Goal: Task Accomplishment & Management: Use online tool/utility

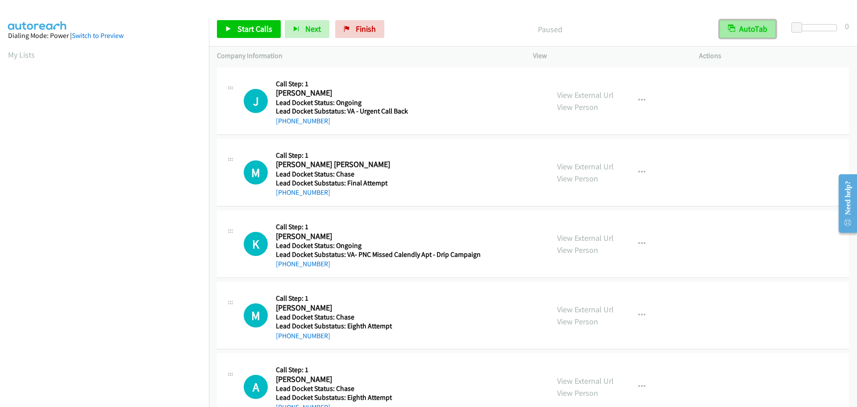
click at [762, 31] on button "AutoTab" at bounding box center [748, 29] width 56 height 18
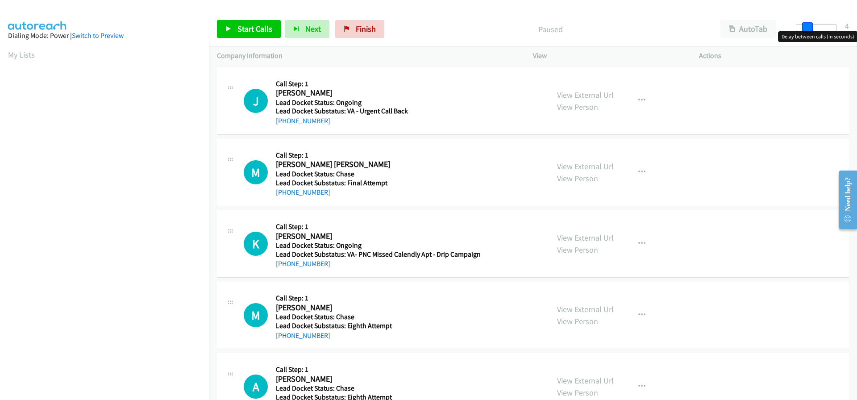
drag, startPoint x: 799, startPoint y: 26, endPoint x: 803, endPoint y: 29, distance: 5.1
click at [803, 29] on span at bounding box center [807, 27] width 11 height 11
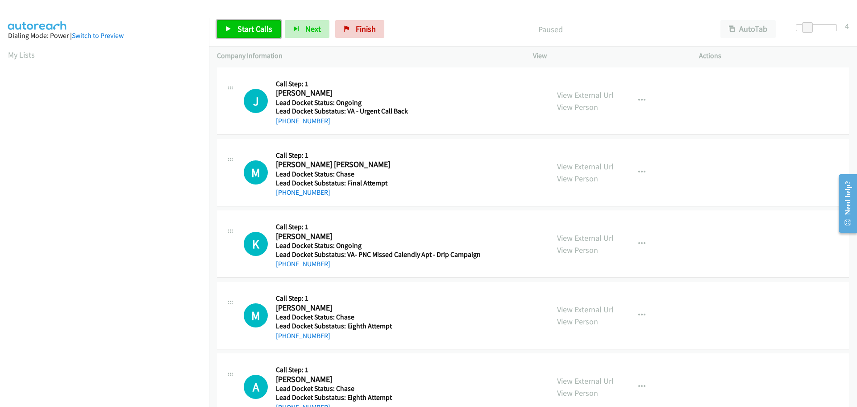
click at [243, 31] on span "Start Calls" at bounding box center [255, 29] width 35 height 10
drag, startPoint x: 332, startPoint y: 121, endPoint x: 285, endPoint y: 127, distance: 47.2
click at [285, 127] on div "J Callback Scheduled Call Step: 1 James Stewart America/Chicago Lead Docket Sta…" at bounding box center [533, 100] width 632 height 67
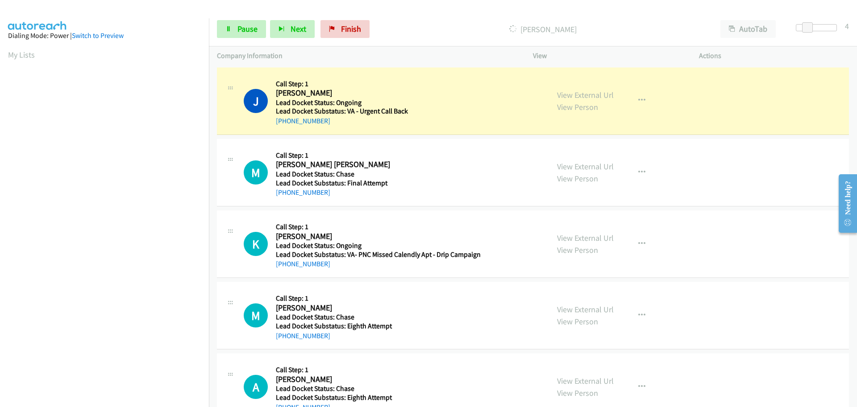
copy link "281-798-3220"
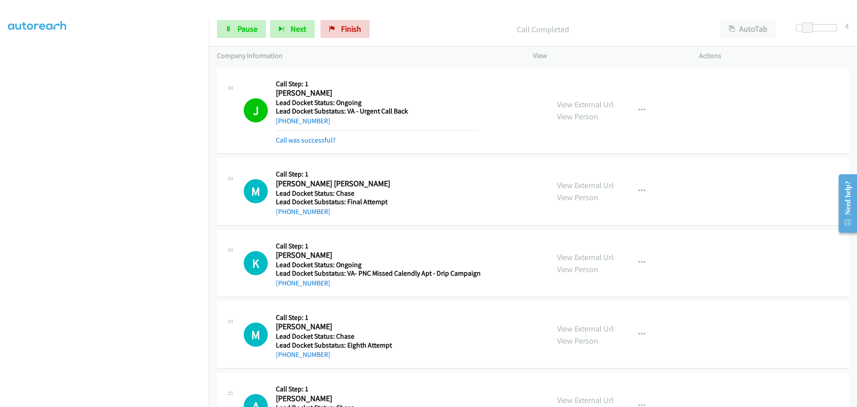
scroll to position [45, 0]
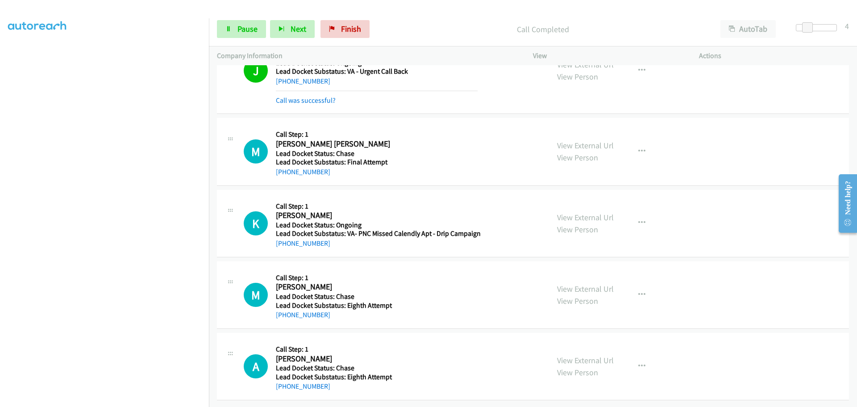
drag, startPoint x: 330, startPoint y: 175, endPoint x: 285, endPoint y: 171, distance: 44.4
click at [285, 171] on div "M Callback Scheduled Call Step: 1 Marcelo F M Bessa America/New_York Lead Docke…" at bounding box center [533, 151] width 632 height 67
copy link "202-817-4541"
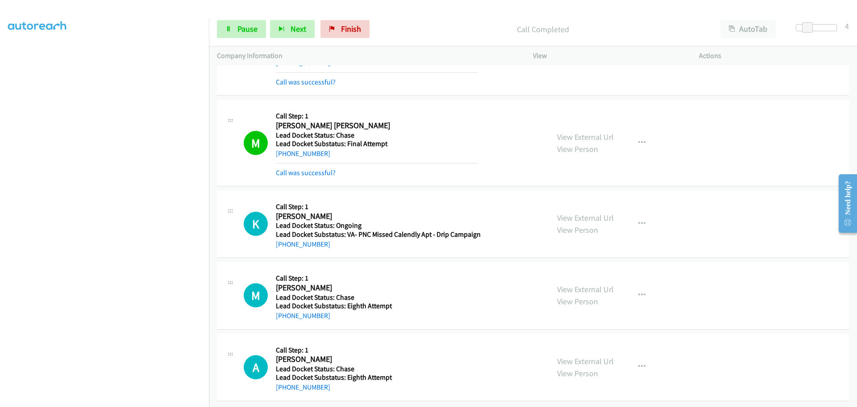
scroll to position [65, 0]
drag, startPoint x: 329, startPoint y: 235, endPoint x: 284, endPoint y: 239, distance: 45.7
click at [284, 239] on div "+1 504-577-3040" at bounding box center [378, 243] width 205 height 11
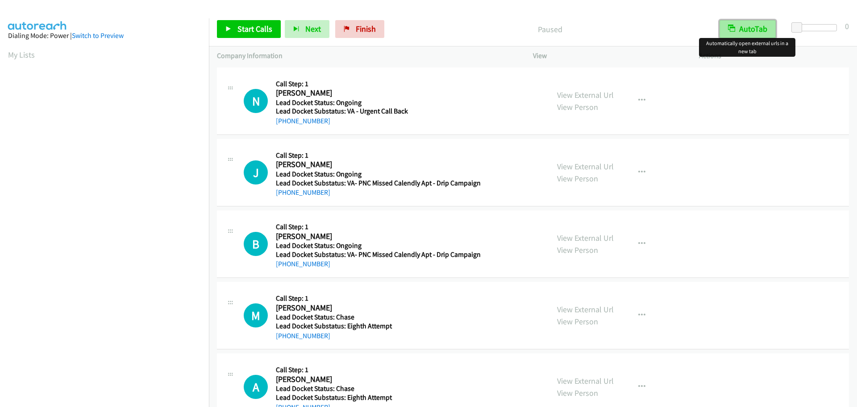
click at [753, 33] on button "AutoTab" at bounding box center [748, 29] width 56 height 18
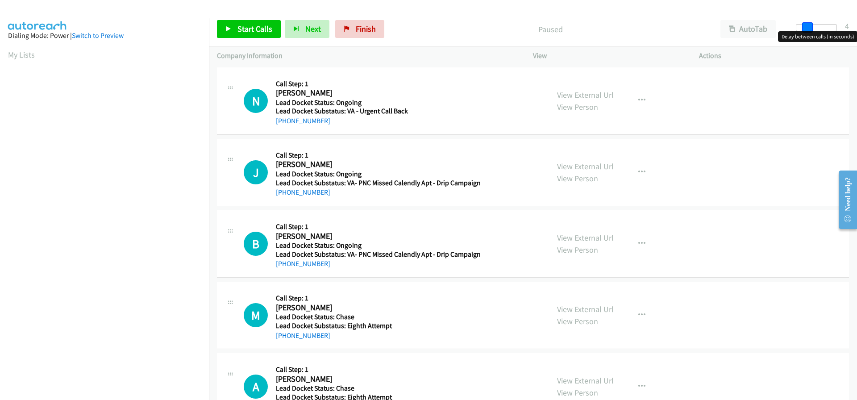
drag, startPoint x: 798, startPoint y: 27, endPoint x: 805, endPoint y: 28, distance: 7.2
click at [805, 28] on span at bounding box center [807, 27] width 11 height 11
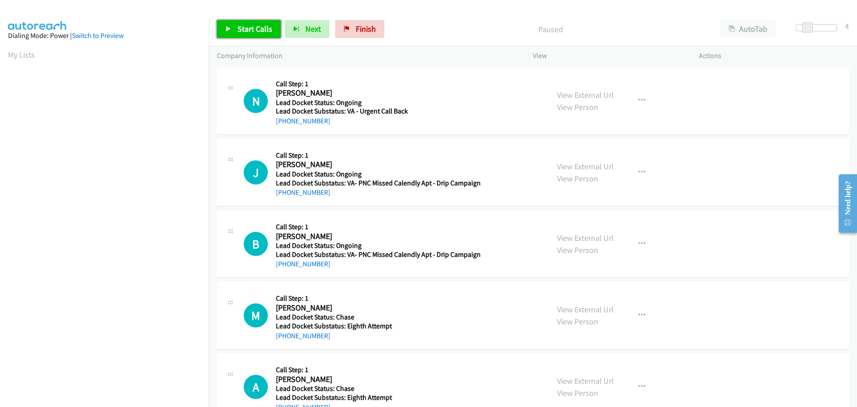
click at [257, 27] on span "Start Calls" at bounding box center [255, 29] width 35 height 10
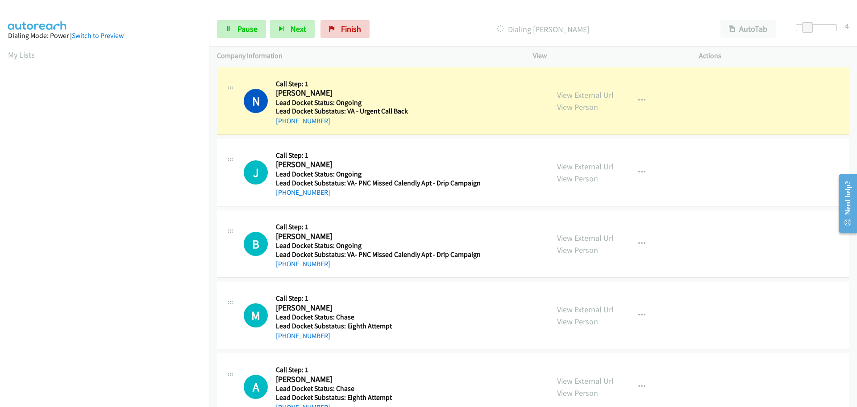
drag, startPoint x: 326, startPoint y: 122, endPoint x: 283, endPoint y: 127, distance: 43.2
click at [283, 127] on div "N Callback Scheduled Call Step: 1 Nancy Alexander America/Chicago Lead Docket S…" at bounding box center [533, 100] width 632 height 67
copy link "580-695-1775"
drag, startPoint x: 237, startPoint y: 31, endPoint x: 251, endPoint y: 17, distance: 20.5
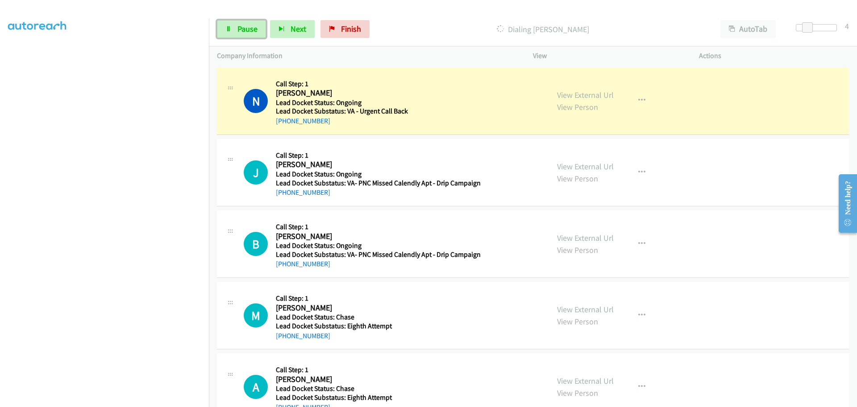
click at [238, 32] on span "Pause" at bounding box center [248, 29] width 20 height 10
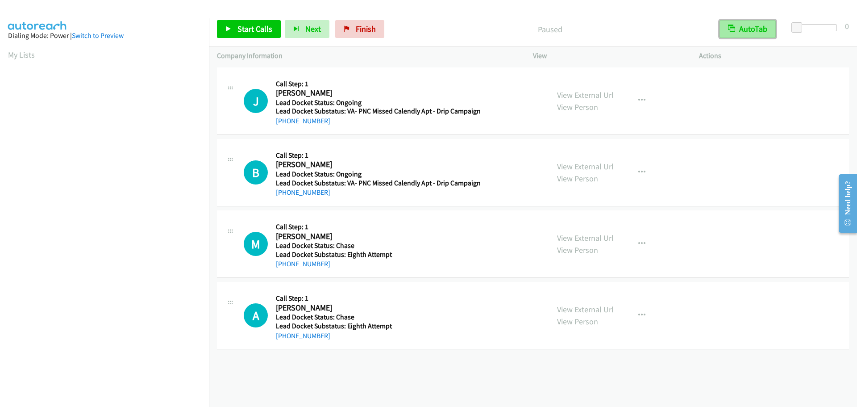
click at [758, 31] on button "AutoTab" at bounding box center [748, 29] width 56 height 18
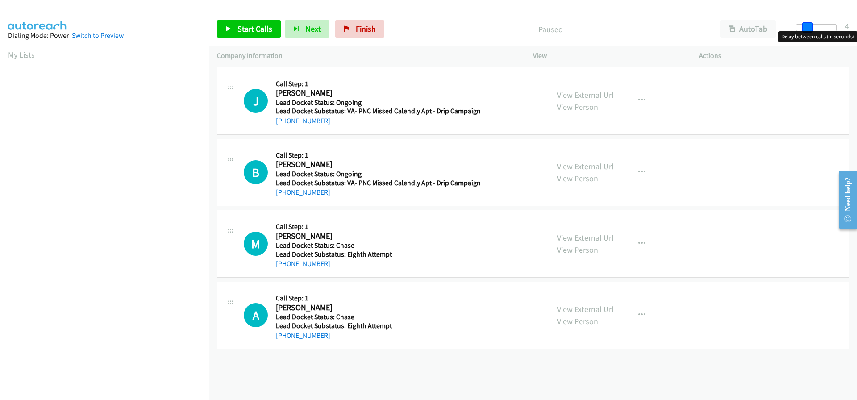
drag, startPoint x: 798, startPoint y: 26, endPoint x: 809, endPoint y: 24, distance: 10.9
click at [809, 24] on span at bounding box center [807, 27] width 11 height 11
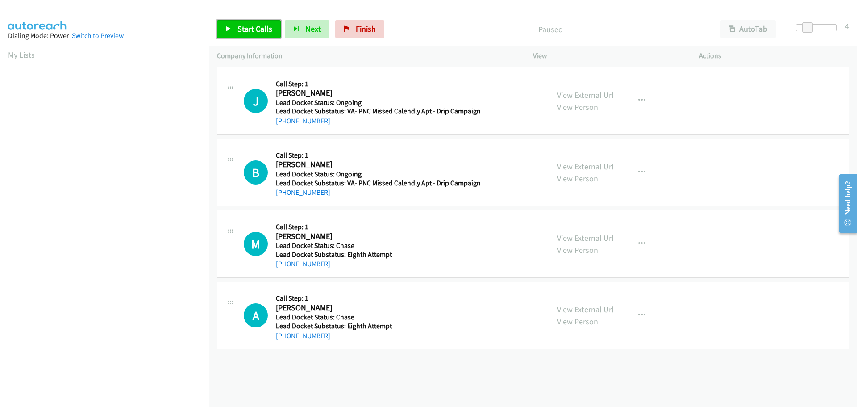
click at [259, 26] on span "Start Calls" at bounding box center [255, 29] width 35 height 10
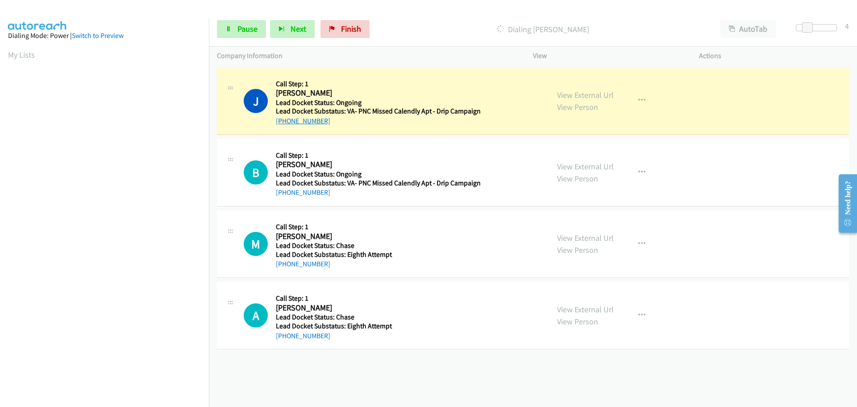
drag, startPoint x: 328, startPoint y: 122, endPoint x: 284, endPoint y: 121, distance: 43.8
click at [284, 121] on div "+1 803-430-8285" at bounding box center [378, 121] width 205 height 11
copy link "803-430-8285"
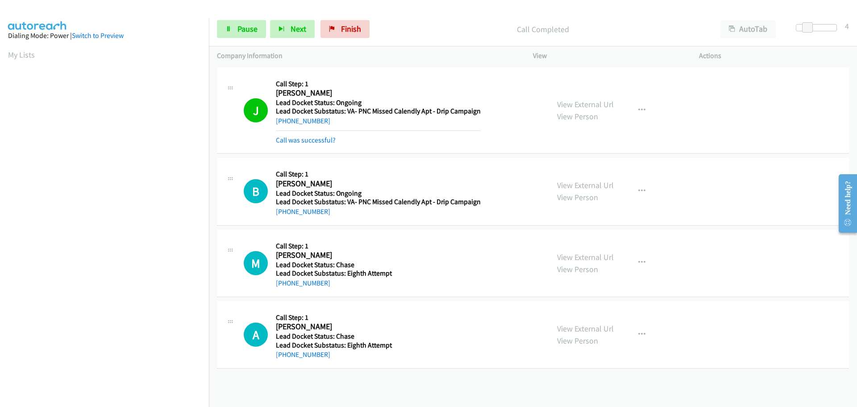
scroll to position [94, 0]
drag, startPoint x: 329, startPoint y: 210, endPoint x: 286, endPoint y: 214, distance: 43.1
click at [286, 214] on div "+1 402-253-6278" at bounding box center [378, 211] width 205 height 11
copy link "402-253-6278"
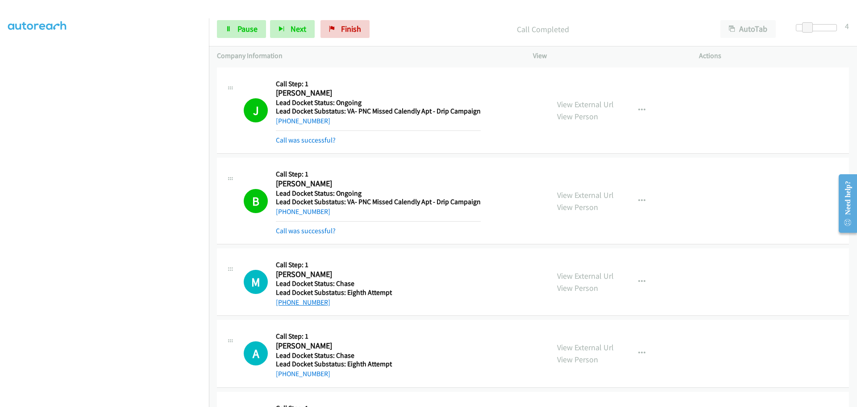
drag, startPoint x: 324, startPoint y: 303, endPoint x: 284, endPoint y: 303, distance: 40.6
click at [284, 303] on div "+1 484-221-4647" at bounding box center [377, 302] width 202 height 11
copy link "484-221-4647"
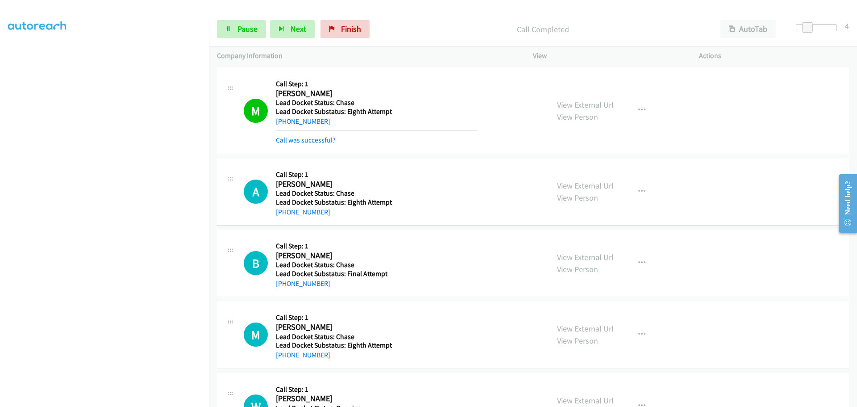
scroll to position [223, 0]
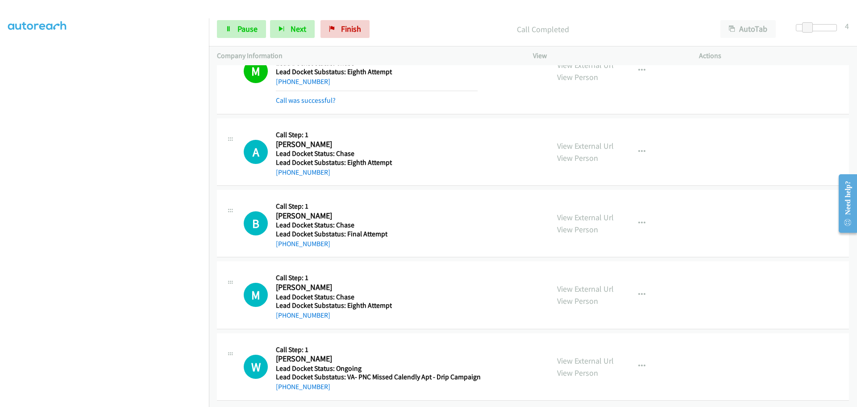
drag, startPoint x: 332, startPoint y: 174, endPoint x: 285, endPoint y: 175, distance: 47.4
click at [285, 175] on div "A Callback Scheduled Call Step: 1 Alan Smith America/New_York Lead Docket Statu…" at bounding box center [533, 151] width 632 height 67
copy link "302-490-1335"
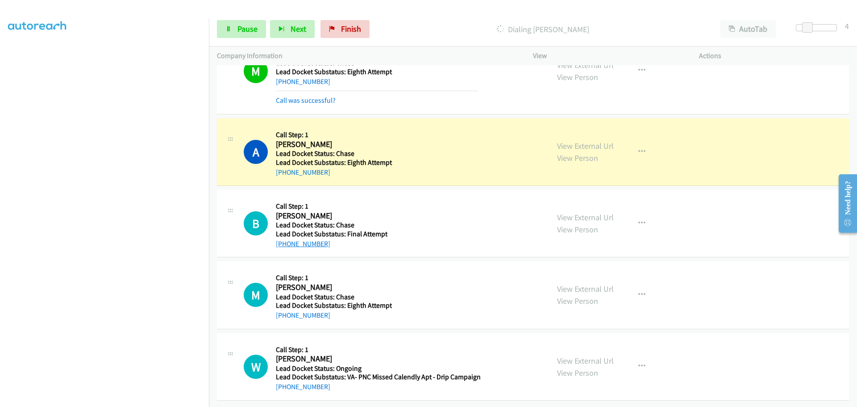
drag, startPoint x: 329, startPoint y: 241, endPoint x: 285, endPoint y: 243, distance: 43.8
click at [285, 243] on div "+1 406-390-5967" at bounding box center [332, 243] width 112 height 11
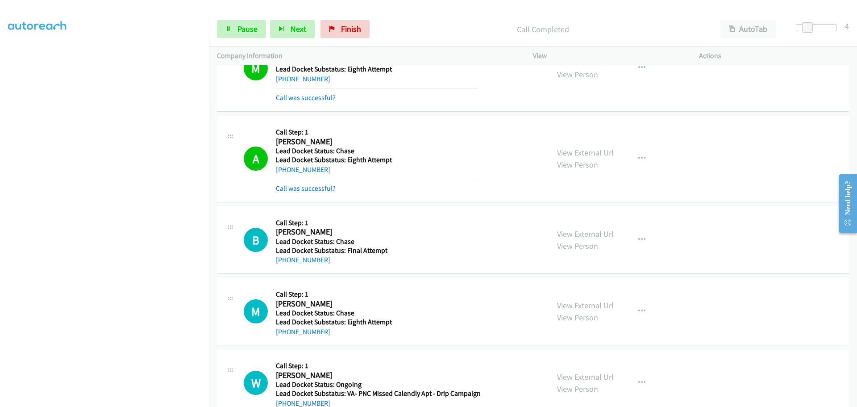
copy link "406-390-5967"
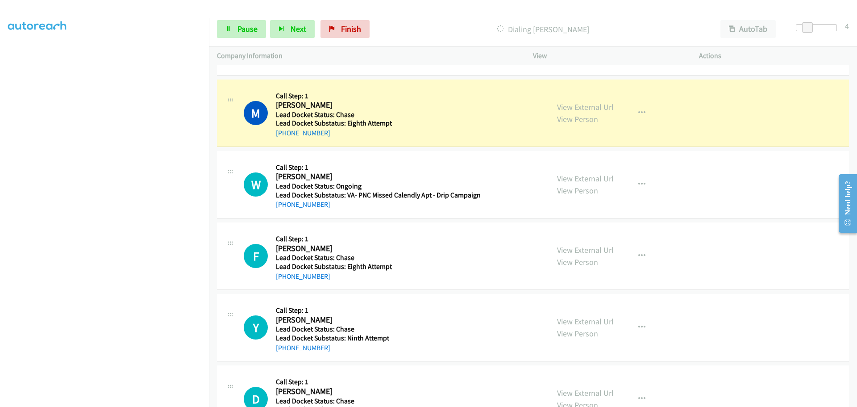
scroll to position [480, 0]
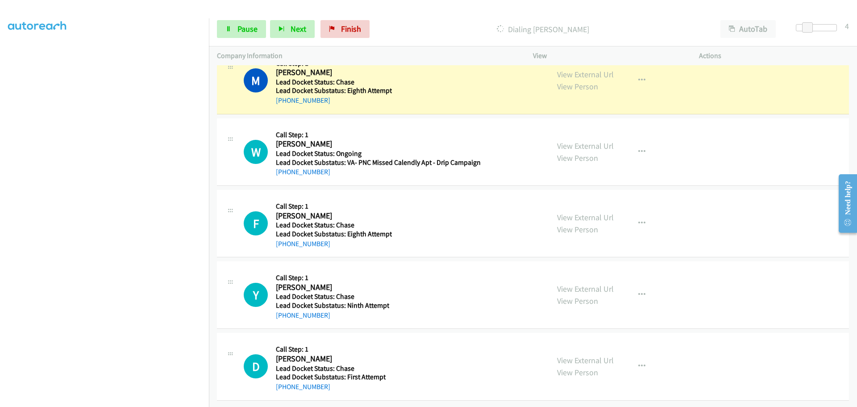
drag, startPoint x: 326, startPoint y: 99, endPoint x: 284, endPoint y: 98, distance: 42.0
click at [284, 98] on div "+1 214-356-7215" at bounding box center [334, 100] width 116 height 11
copy link "214-356-7215"
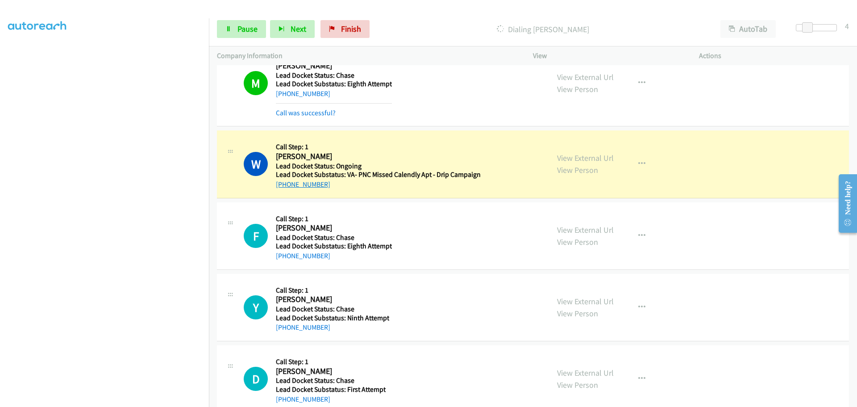
drag, startPoint x: 329, startPoint y: 183, endPoint x: 284, endPoint y: 180, distance: 44.7
click at [284, 180] on div "+1 518-837-2186" at bounding box center [378, 184] width 205 height 11
copy link "518-837-2186"
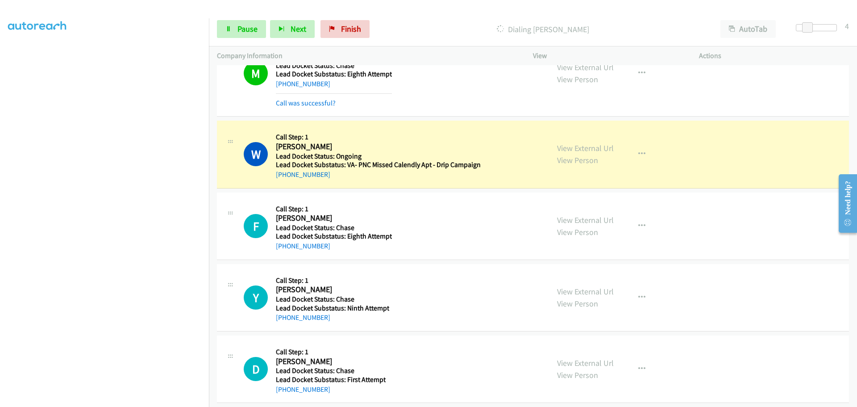
scroll to position [499, 0]
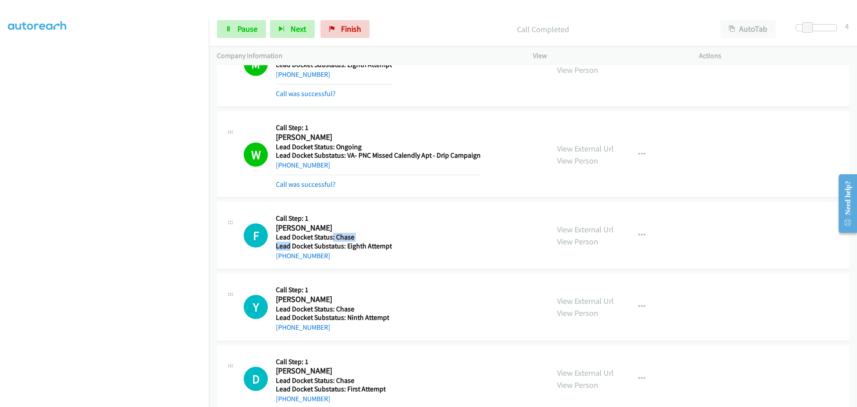
drag, startPoint x: 320, startPoint y: 240, endPoint x: 299, endPoint y: 238, distance: 20.6
click at [297, 239] on h5 "Lead Docket Status: Chase" at bounding box center [334, 237] width 116 height 9
click at [354, 283] on div "Callback Scheduled Call Step: 1 Yasaira Estevez America/New_York Lead Docket St…" at bounding box center [332, 306] width 113 height 51
drag, startPoint x: 322, startPoint y: 258, endPoint x: 283, endPoint y: 257, distance: 39.3
click at [283, 257] on div "+1 704-500-4712" at bounding box center [334, 256] width 116 height 11
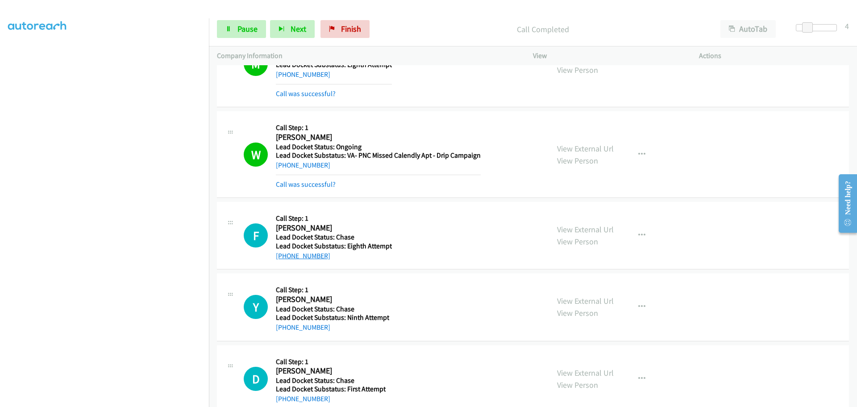
copy link "704-500-4712"
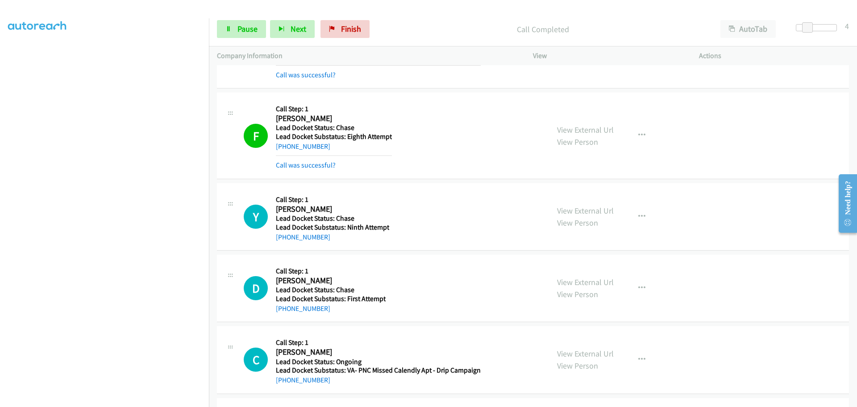
scroll to position [626, 0]
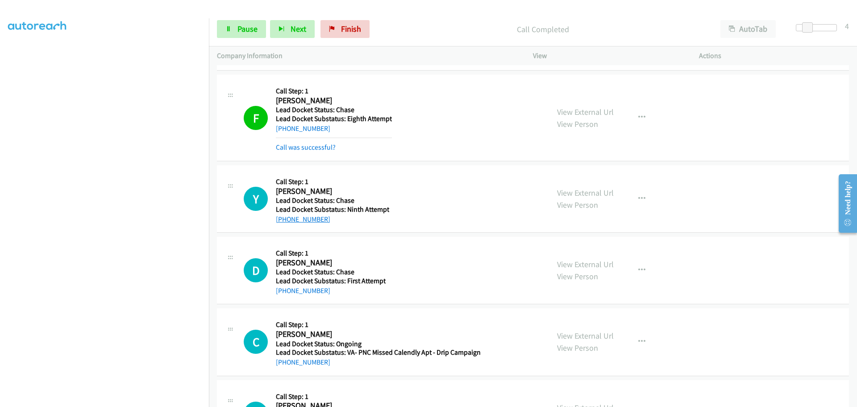
drag, startPoint x: 318, startPoint y: 223, endPoint x: 284, endPoint y: 223, distance: 33.5
click at [284, 223] on div "+1 561-714-1139" at bounding box center [332, 219] width 113 height 11
copy link "561-714-1139"
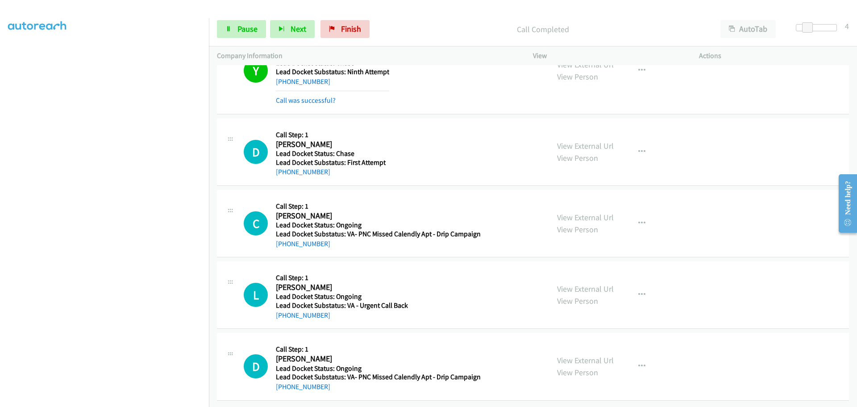
scroll to position [771, 0]
drag, startPoint x: 329, startPoint y: 165, endPoint x: 282, endPoint y: 163, distance: 47.4
click at [282, 167] on div "+1 863-227-5283" at bounding box center [331, 172] width 110 height 11
copy link "863-227-5283"
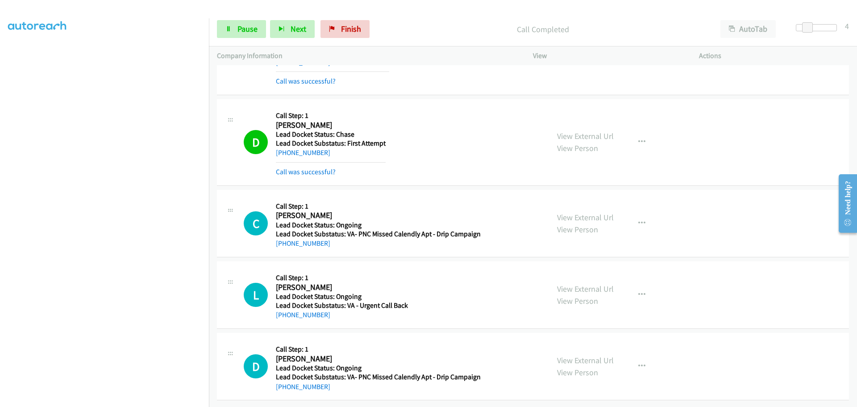
scroll to position [790, 0]
drag, startPoint x: 326, startPoint y: 242, endPoint x: 285, endPoint y: 239, distance: 41.2
click at [285, 239] on div "C Callback Scheduled Call Step: 1 Carl Hitt America/New_York Lead Docket Status…" at bounding box center [533, 223] width 632 height 67
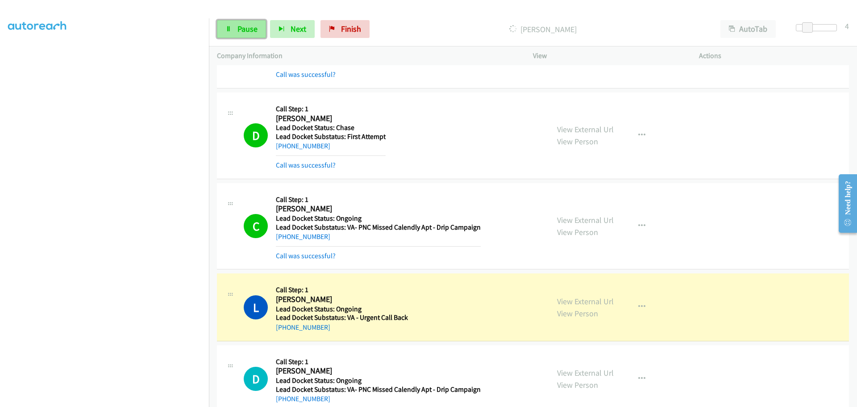
click at [251, 29] on span "Pause" at bounding box center [248, 29] width 20 height 10
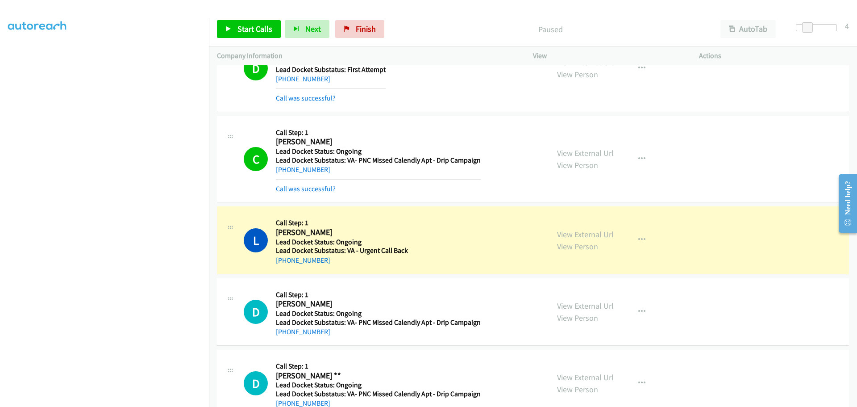
scroll to position [924, 0]
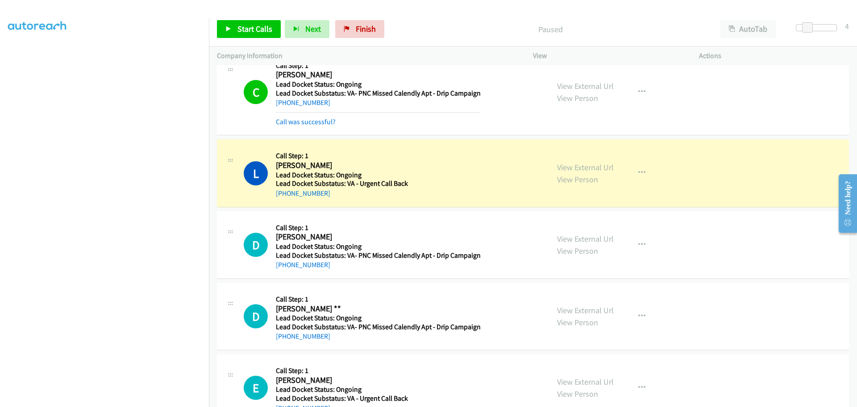
drag, startPoint x: 326, startPoint y: 194, endPoint x: 283, endPoint y: 197, distance: 43.0
click at [283, 197] on div "+1 281-806-6463" at bounding box center [342, 193] width 132 height 11
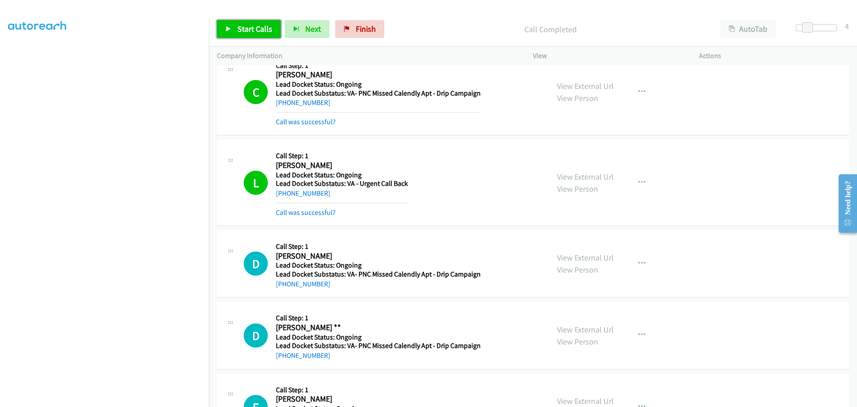
click at [260, 26] on span "Start Calls" at bounding box center [255, 29] width 35 height 10
click at [356, 194] on div "+1 281-806-6463" at bounding box center [342, 193] width 132 height 11
drag, startPoint x: 330, startPoint y: 194, endPoint x: 285, endPoint y: 193, distance: 45.6
click at [285, 193] on div "+1 281-806-6463" at bounding box center [342, 193] width 132 height 11
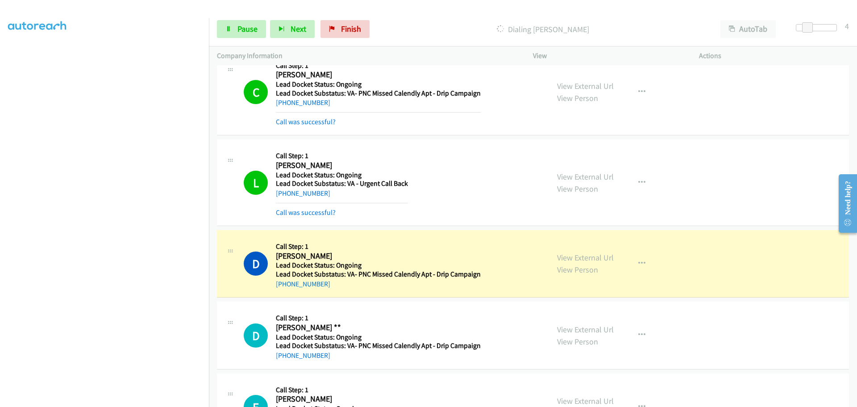
click at [343, 273] on h5 "Lead Docket Substatus: VA- PNC Missed Calendly Apt - Drip Campaign" at bounding box center [378, 274] width 205 height 9
drag, startPoint x: 310, startPoint y: 287, endPoint x: 283, endPoint y: 287, distance: 27.7
click at [283, 287] on div "D Callback Scheduled Call Step: 1 Dwayne Miley America/New_York Lead Docket Sta…" at bounding box center [533, 263] width 632 height 67
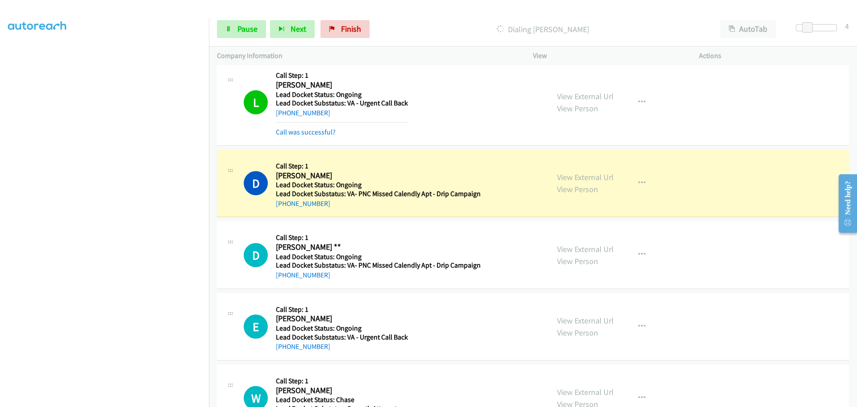
scroll to position [1013, 0]
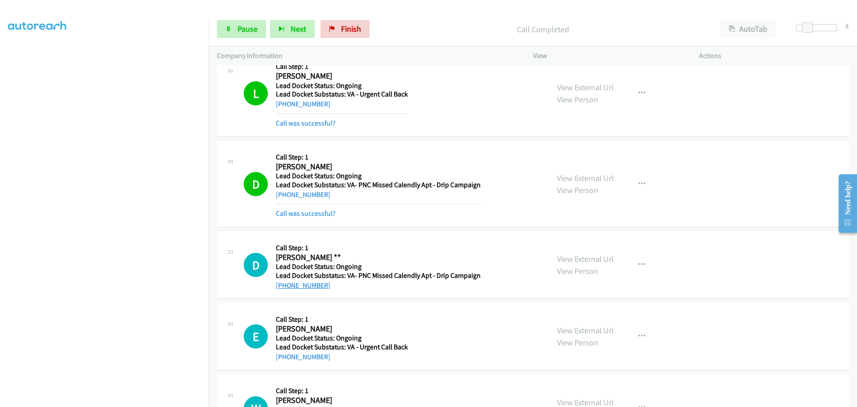
drag, startPoint x: 329, startPoint y: 267, endPoint x: 284, endPoint y: 286, distance: 48.7
click at [284, 286] on div "+1 216-288-3751" at bounding box center [378, 285] width 205 height 11
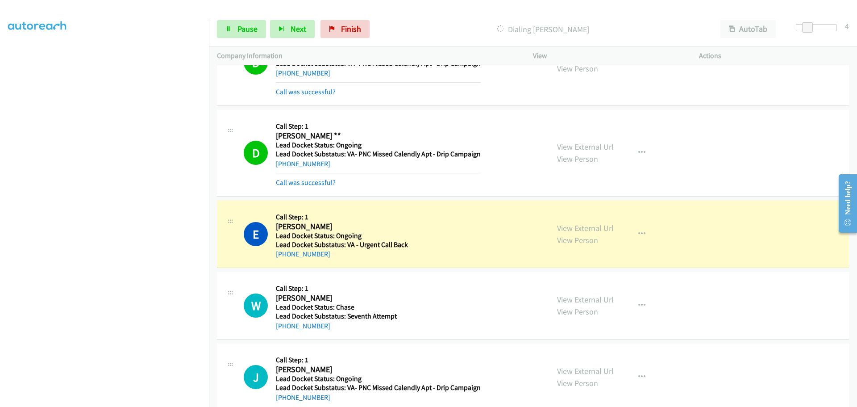
scroll to position [1147, 0]
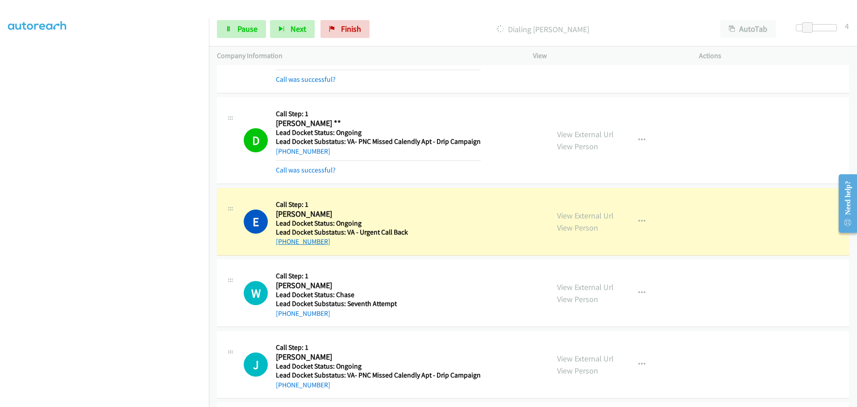
drag, startPoint x: 330, startPoint y: 247, endPoint x: 286, endPoint y: 245, distance: 44.7
click at [286, 245] on div "E Callback Scheduled Call Step: 1 Eddie T Mccarden America/New_York Lead Docket…" at bounding box center [533, 221] width 632 height 67
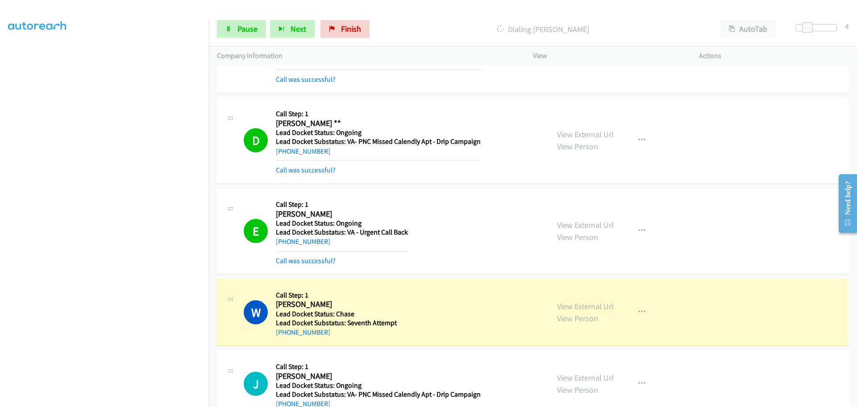
scroll to position [1281, 0]
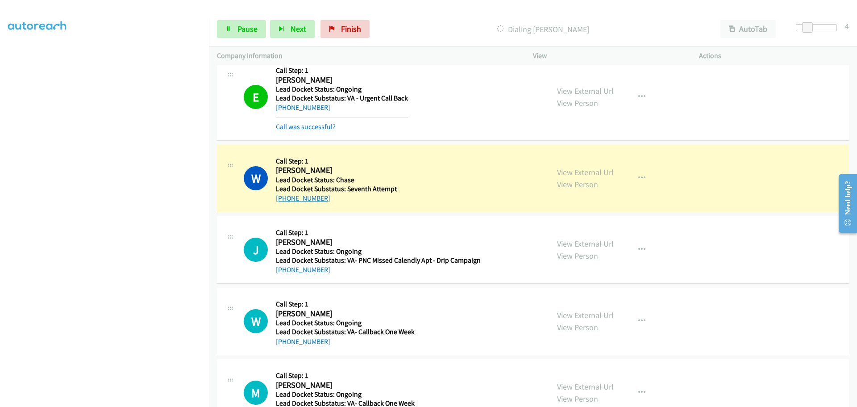
drag, startPoint x: 326, startPoint y: 202, endPoint x: 284, endPoint y: 201, distance: 41.1
click at [284, 201] on div "+1 281-630-8791" at bounding box center [336, 198] width 121 height 11
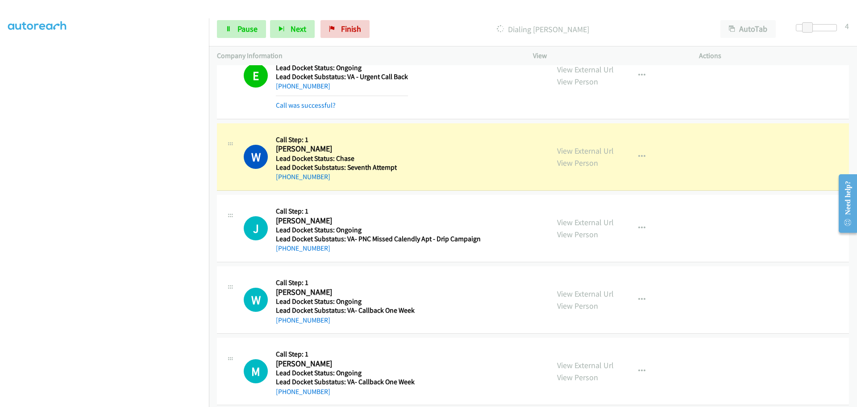
scroll to position [1314, 0]
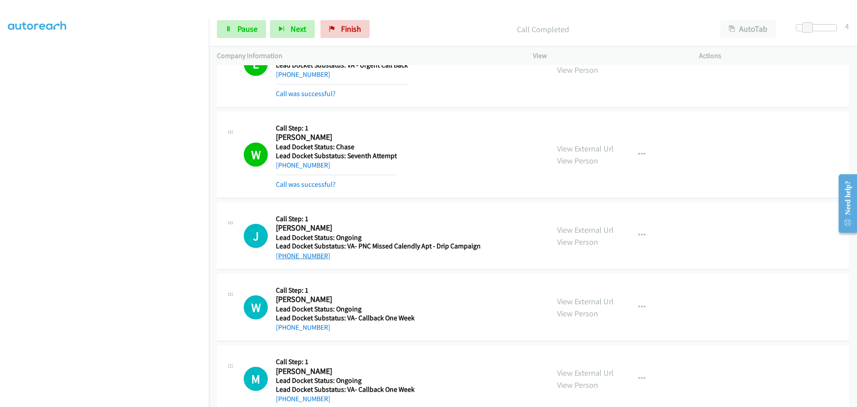
drag, startPoint x: 328, startPoint y: 238, endPoint x: 285, endPoint y: 251, distance: 44.9
click at [285, 251] on div "+1 740-572-2281" at bounding box center [378, 256] width 205 height 11
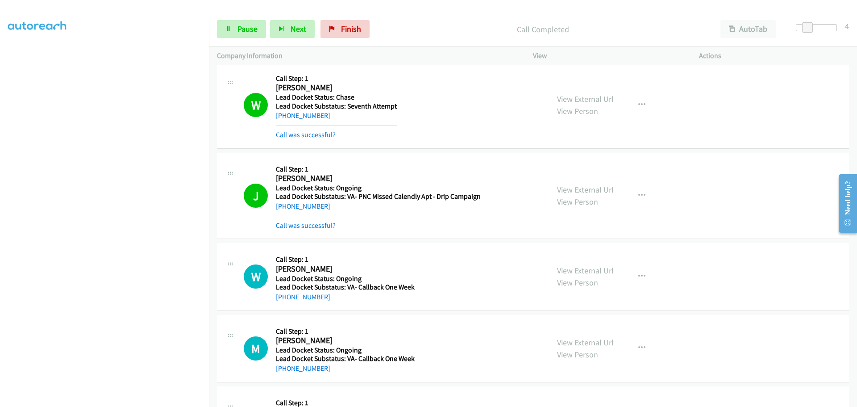
scroll to position [1448, 0]
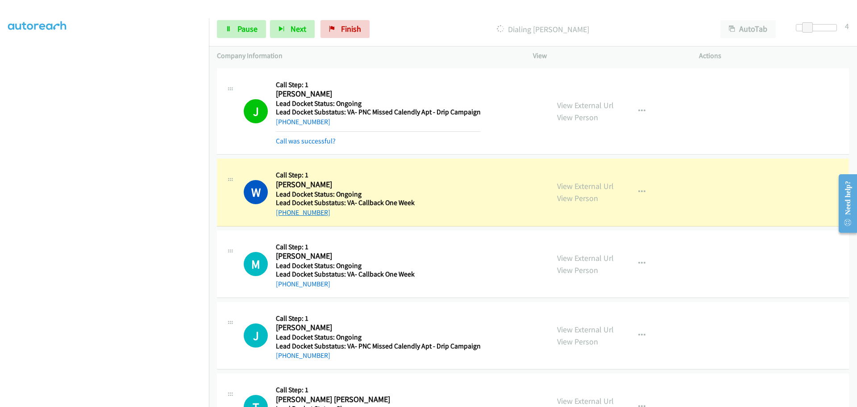
drag, startPoint x: 327, startPoint y: 215, endPoint x: 284, endPoint y: 215, distance: 42.4
click at [284, 215] on div "+1 303-918-2776" at bounding box center [345, 212] width 139 height 11
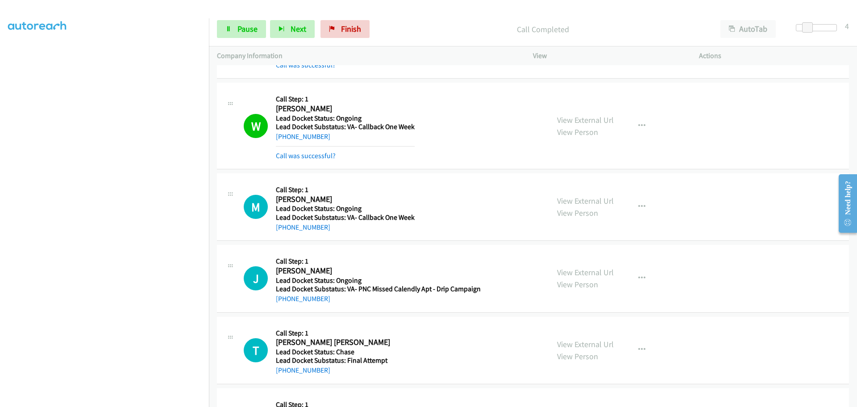
scroll to position [1582, 0]
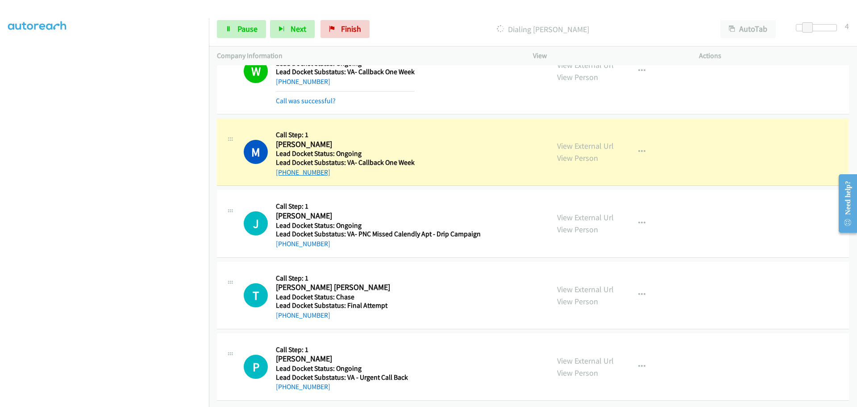
drag, startPoint x: 333, startPoint y: 175, endPoint x: 284, endPoint y: 169, distance: 48.6
click at [284, 169] on div "M Callback Scheduled Call Step: 1 Michael Burns America/Chicago Lead Docket Sta…" at bounding box center [533, 151] width 632 height 67
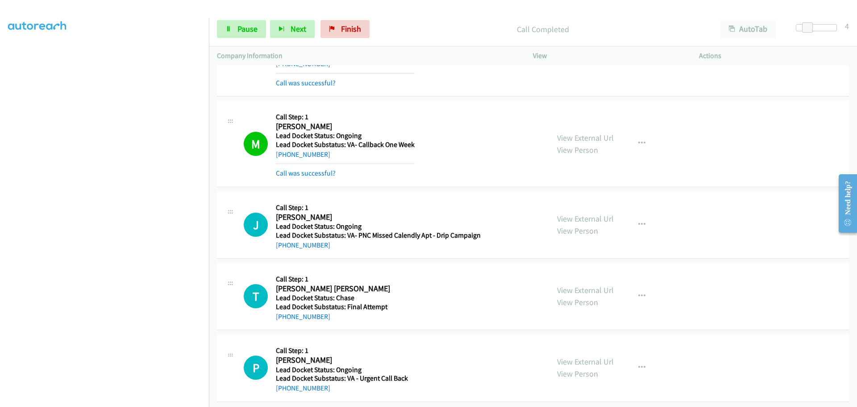
scroll to position [1605, 0]
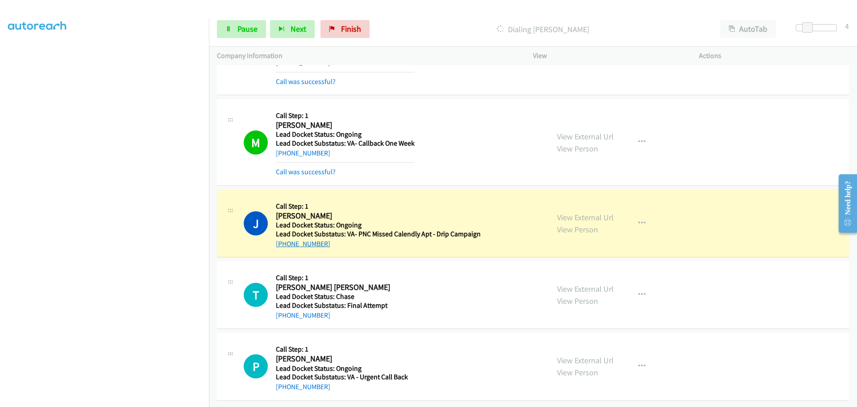
drag, startPoint x: 331, startPoint y: 238, endPoint x: 285, endPoint y: 238, distance: 46.0
click at [285, 238] on div "+1 434-378-6437" at bounding box center [378, 243] width 205 height 11
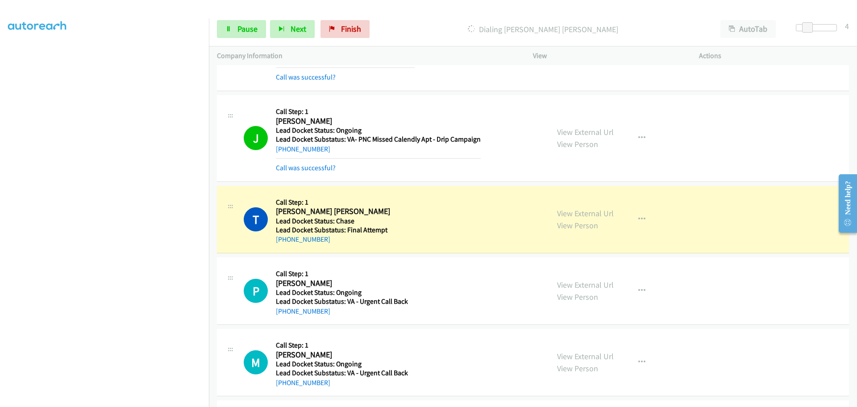
scroll to position [1739, 0]
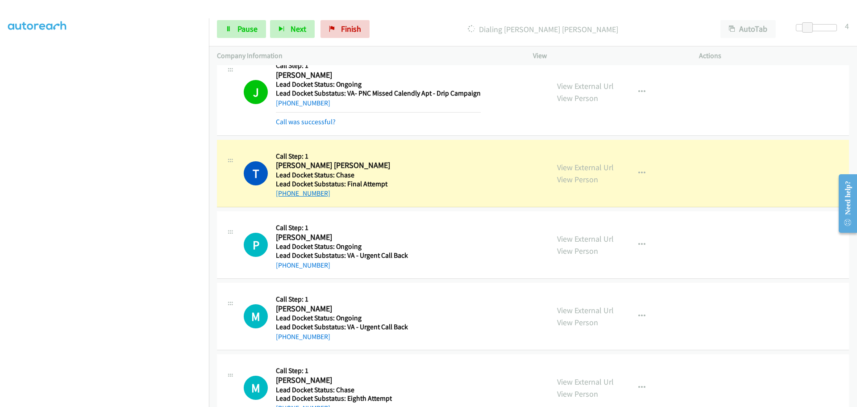
drag, startPoint x: 331, startPoint y: 199, endPoint x: 284, endPoint y: 196, distance: 46.6
click at [284, 196] on div "T Callback Scheduled Call Step: 1 Trenda Little Gibson America/New_York Lead Do…" at bounding box center [533, 173] width 632 height 67
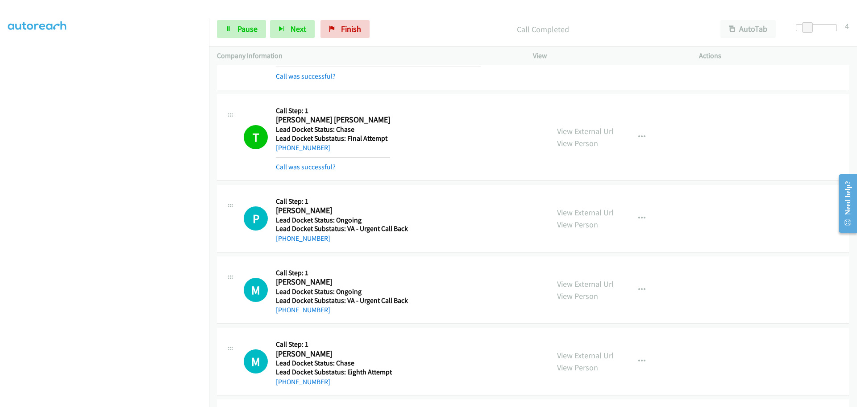
scroll to position [1828, 0]
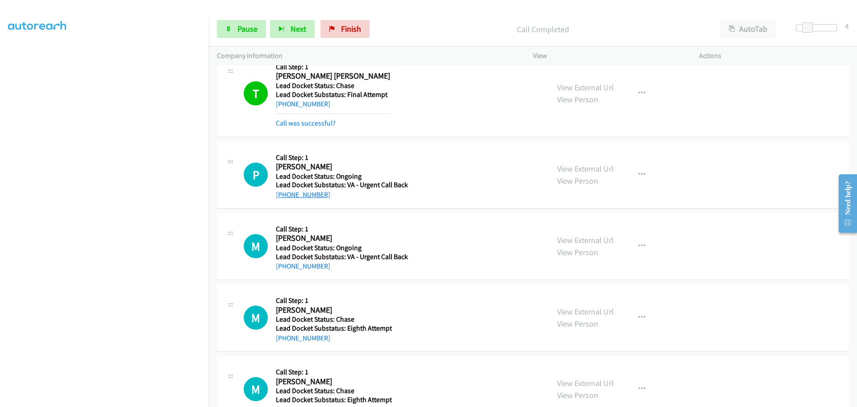
drag, startPoint x: 326, startPoint y: 197, endPoint x: 285, endPoint y: 198, distance: 40.6
click at [285, 198] on div "+1 402-980-7378" at bounding box center [342, 194] width 132 height 11
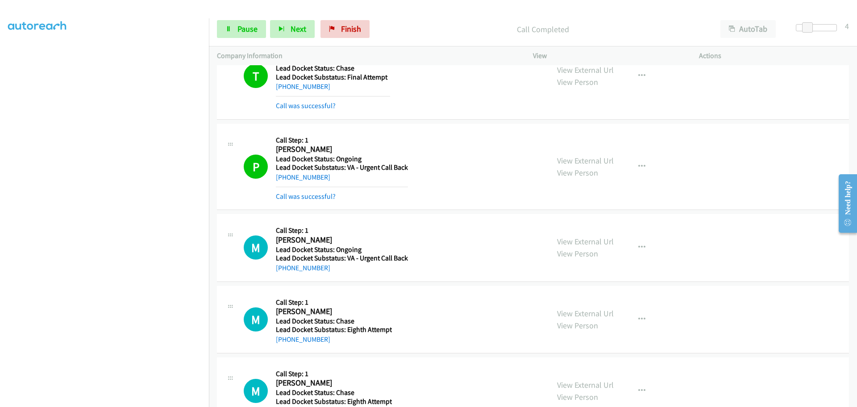
scroll to position [1876, 0]
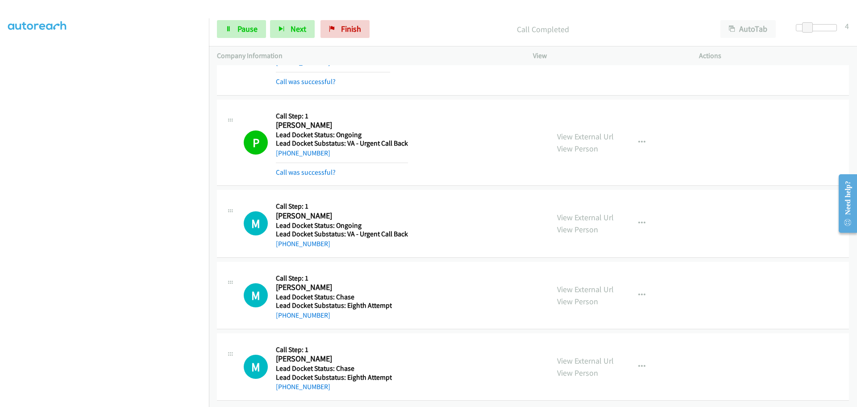
drag, startPoint x: 334, startPoint y: 241, endPoint x: 284, endPoint y: 243, distance: 50.5
click at [284, 243] on div "M Callback Scheduled Call Step: 1 Matthew Williams America/Chicago Lead Docket …" at bounding box center [533, 223] width 632 height 67
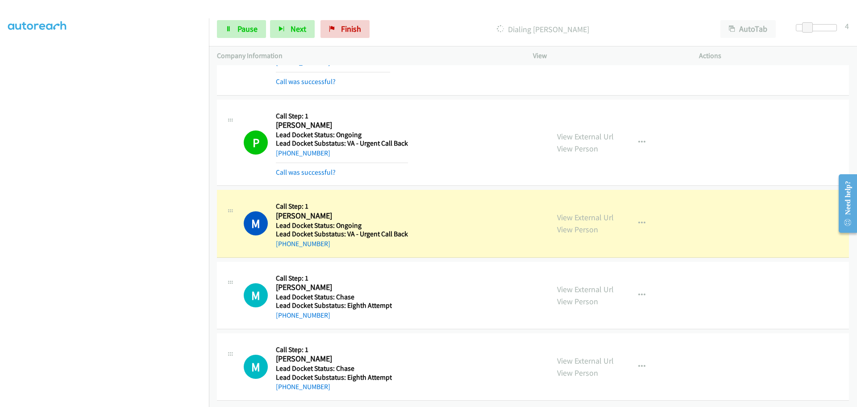
click at [327, 317] on div "M Callback Scheduled Call Step: 1 Michael Gray America/New_York Lead Docket Sta…" at bounding box center [533, 295] width 632 height 67
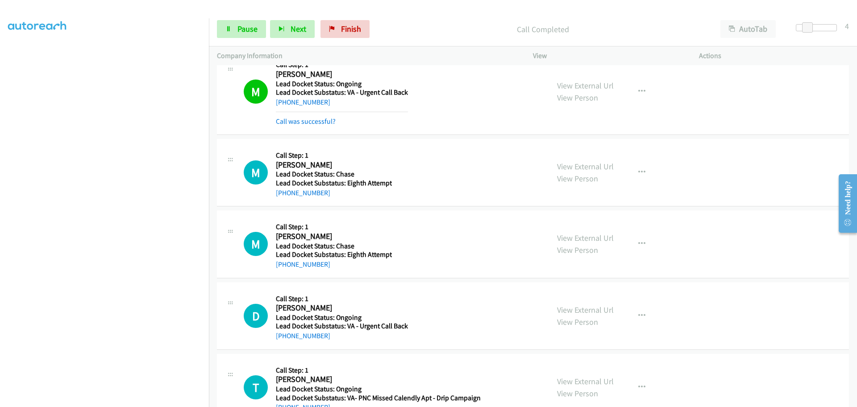
scroll to position [2010, 0]
drag, startPoint x: 328, startPoint y: 195, endPoint x: 284, endPoint y: 198, distance: 44.7
click at [284, 198] on div "+1 270-484-2374" at bounding box center [334, 193] width 116 height 11
drag, startPoint x: 327, startPoint y: 267, endPoint x: 285, endPoint y: 269, distance: 42.0
click at [285, 269] on div "+1 252-314-7779" at bounding box center [334, 265] width 116 height 11
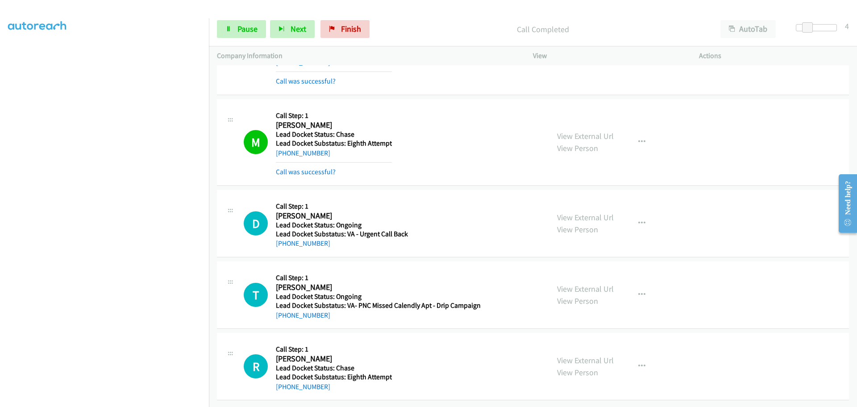
scroll to position [2148, 0]
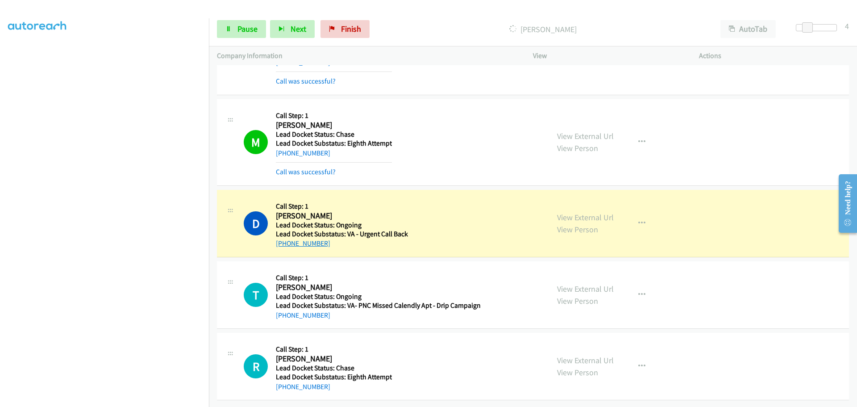
drag, startPoint x: 328, startPoint y: 237, endPoint x: 285, endPoint y: 240, distance: 43.0
click at [285, 240] on div "+1 563-275-0010" at bounding box center [342, 243] width 132 height 11
drag, startPoint x: 330, startPoint y: 309, endPoint x: 285, endPoint y: 312, distance: 44.8
click at [285, 312] on div "+1 843-591-6701" at bounding box center [378, 315] width 205 height 11
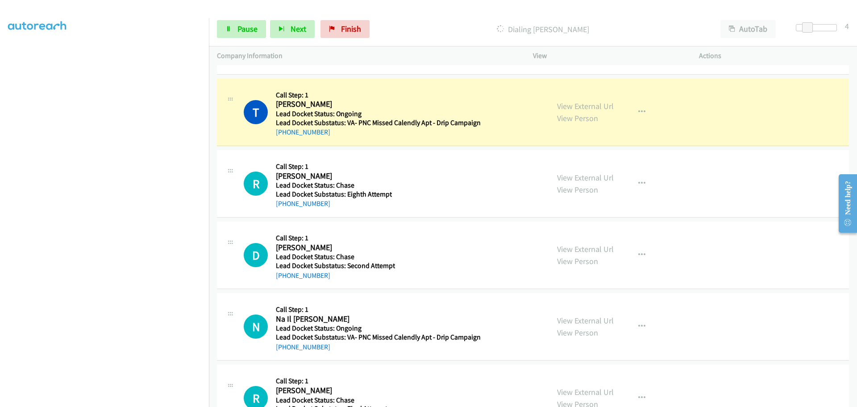
scroll to position [2382, 0]
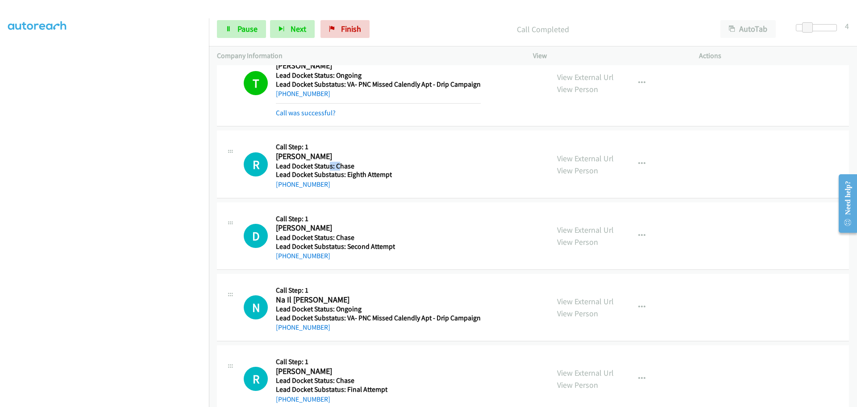
drag, startPoint x: 340, startPoint y: 166, endPoint x: 328, endPoint y: 169, distance: 13.0
click at [328, 169] on h5 "Lead Docket Status: Chase" at bounding box center [334, 166] width 116 height 9
click at [336, 191] on div "R Callback Scheduled Call Step: 1 Robert Lema America/New_York Lead Docket Stat…" at bounding box center [533, 163] width 632 height 67
drag, startPoint x: 331, startPoint y: 187, endPoint x: 286, endPoint y: 184, distance: 45.2
click at [286, 184] on div "+1 317-772-2279" at bounding box center [334, 184] width 116 height 11
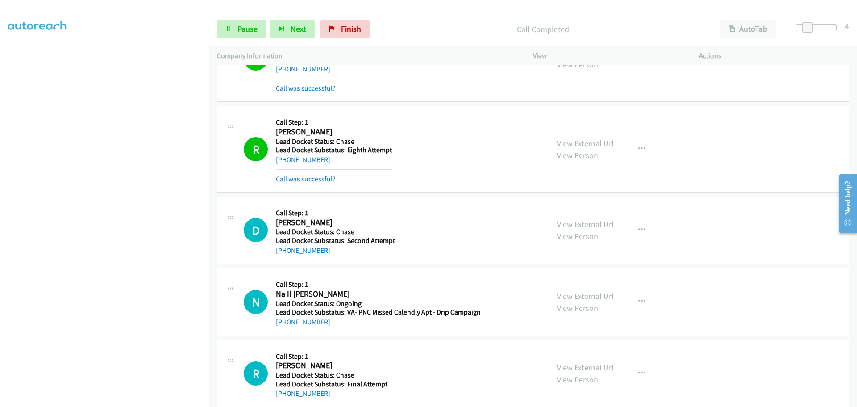
scroll to position [2420, 0]
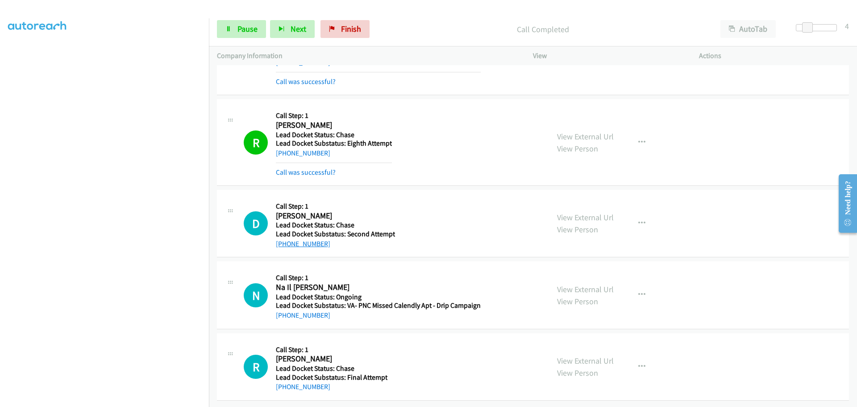
drag, startPoint x: 327, startPoint y: 239, endPoint x: 285, endPoint y: 240, distance: 42.0
click at [285, 240] on div "+1 910-748-8296" at bounding box center [335, 243] width 119 height 11
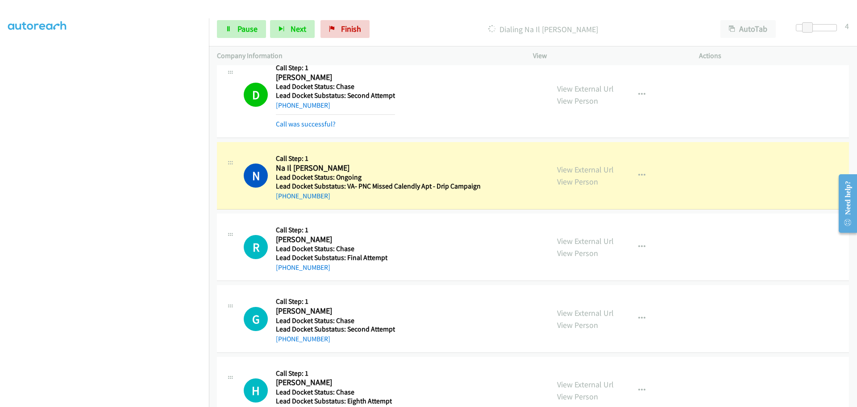
scroll to position [2554, 0]
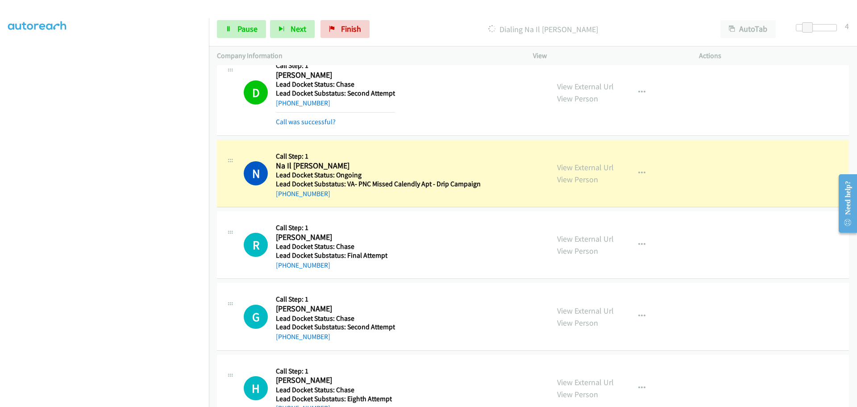
drag, startPoint x: 337, startPoint y: 206, endPoint x: 285, endPoint y: 200, distance: 52.6
click at [285, 200] on div "N Callback Scheduled Call Step: 1 Na Il Ibn Reuben America/New_York Lead Docket…" at bounding box center [533, 173] width 632 height 67
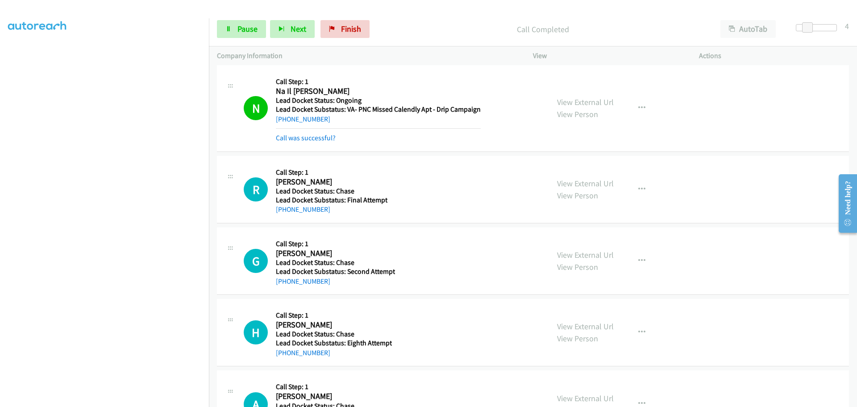
scroll to position [2673, 0]
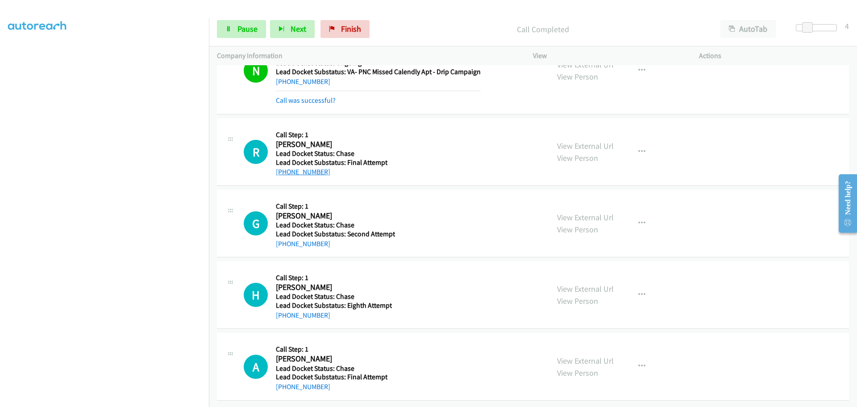
drag, startPoint x: 329, startPoint y: 166, endPoint x: 284, endPoint y: 163, distance: 44.7
click at [284, 167] on div "+1 862-409-4305" at bounding box center [332, 172] width 112 height 11
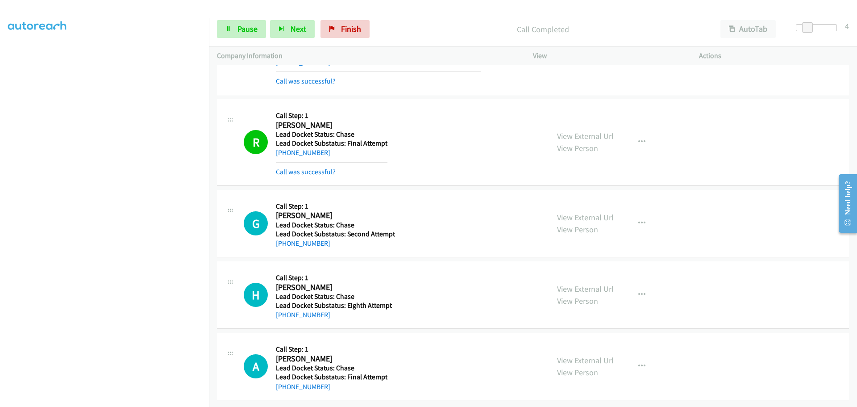
scroll to position [2692, 0]
drag, startPoint x: 338, startPoint y: 246, endPoint x: 285, endPoint y: 245, distance: 52.3
click at [285, 245] on div "G Callback Scheduled Call Step: 1 Glenn Bunch America/Chicago Lead Docket Statu…" at bounding box center [533, 223] width 632 height 67
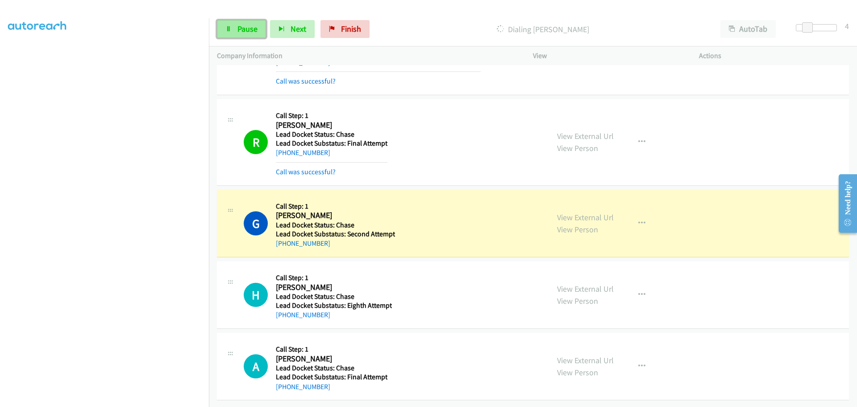
click at [260, 29] on link "Pause" at bounding box center [241, 29] width 49 height 18
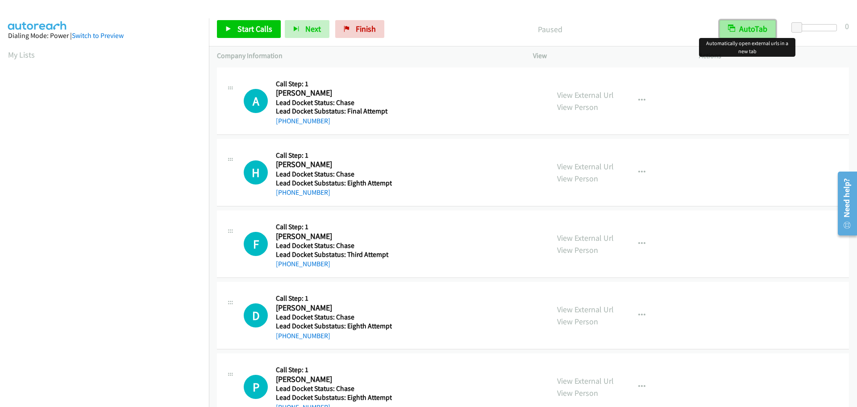
click at [741, 34] on button "AutoTab" at bounding box center [748, 29] width 56 height 18
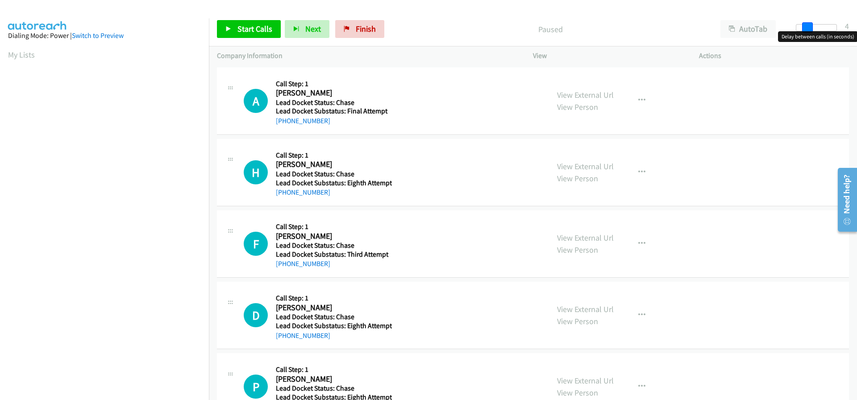
drag, startPoint x: 799, startPoint y: 23, endPoint x: 808, endPoint y: 27, distance: 10.0
click at [808, 27] on span at bounding box center [807, 27] width 11 height 11
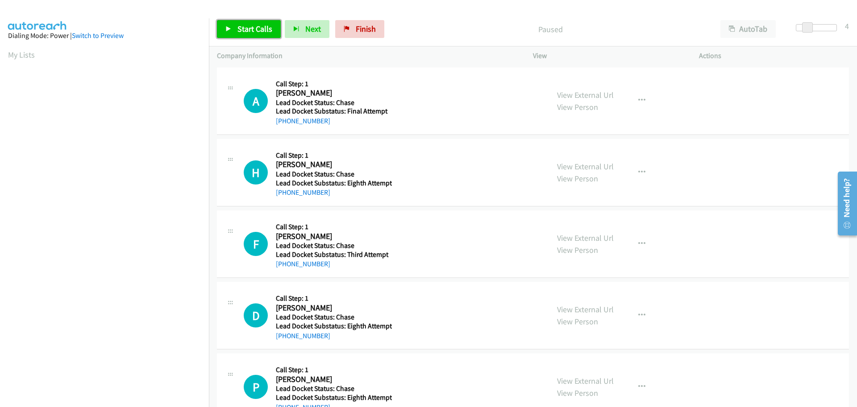
click at [262, 26] on span "Start Calls" at bounding box center [255, 29] width 35 height 10
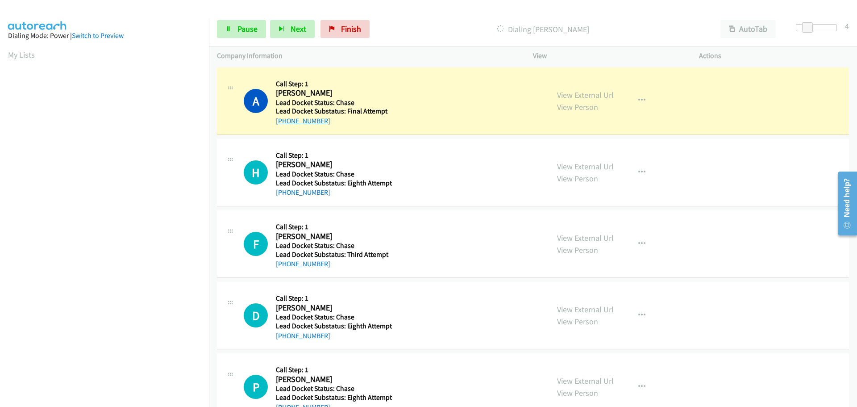
drag, startPoint x: 326, startPoint y: 126, endPoint x: 286, endPoint y: 122, distance: 39.9
click at [286, 122] on div "A Callback Scheduled Call Step: 1 Andrew Lohmeyer America/New_York Lead Docket …" at bounding box center [533, 100] width 632 height 67
copy link "610-213-4784"
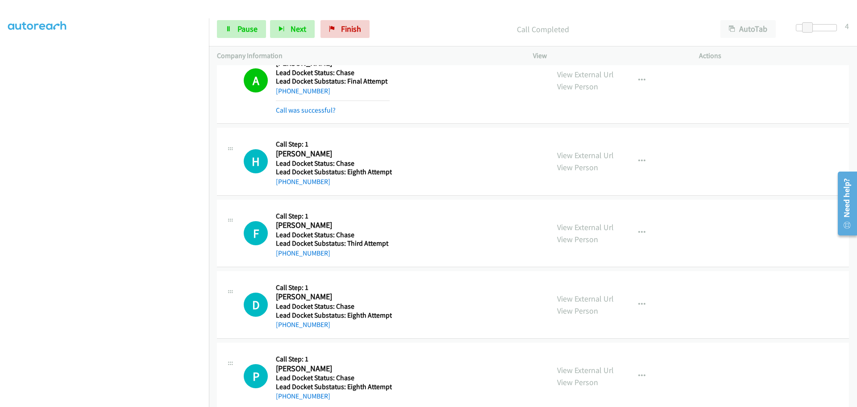
scroll to position [45, 0]
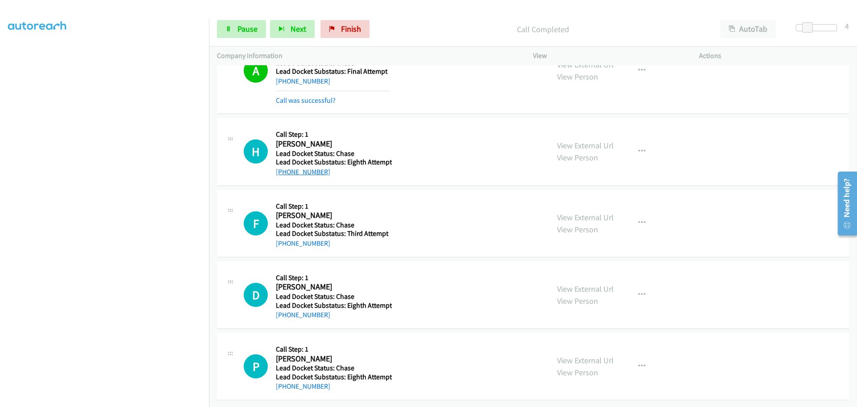
drag, startPoint x: 314, startPoint y: 167, endPoint x: 285, endPoint y: 167, distance: 28.6
click at [285, 167] on div "+1 708-492-9916" at bounding box center [334, 172] width 116 height 11
copy link "708-492-9916"
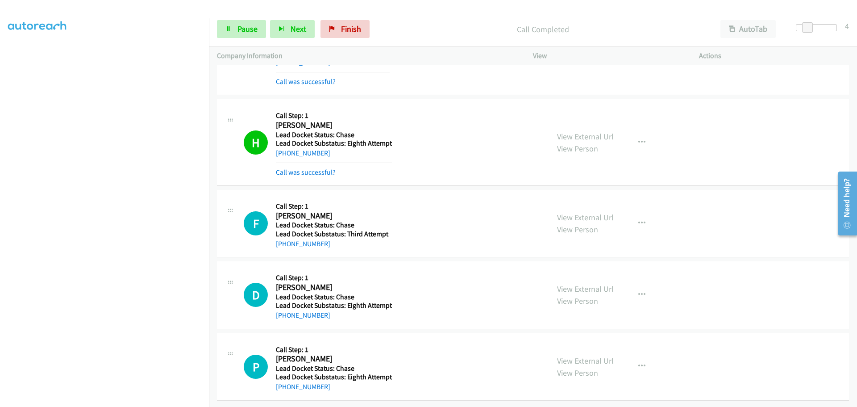
scroll to position [65, 0]
drag, startPoint x: 330, startPoint y: 244, endPoint x: 284, endPoint y: 246, distance: 46.0
click at [284, 246] on div "F Callback Scheduled Call Step: 1 Frederick Peterson America/Chicago Lead Docke…" at bounding box center [533, 223] width 632 height 67
copy link "504-274-6618"
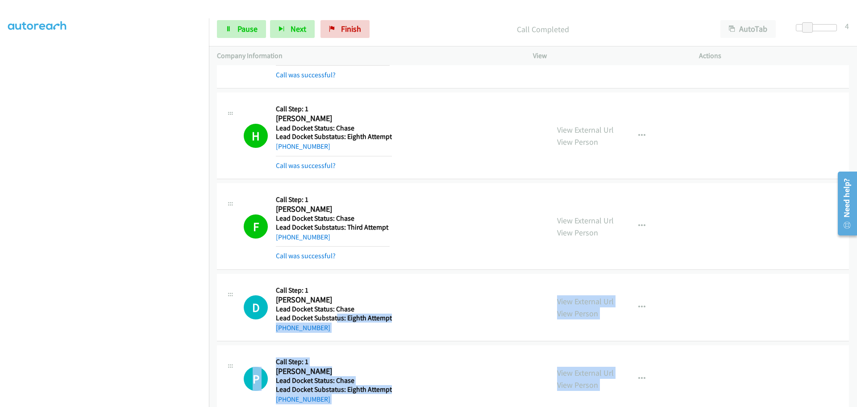
drag, startPoint x: 327, startPoint y: 314, endPoint x: 302, endPoint y: 319, distance: 25.5
click at [301, 319] on h5 "Lead Docket Substatus: Eighth Attempt" at bounding box center [334, 317] width 116 height 9
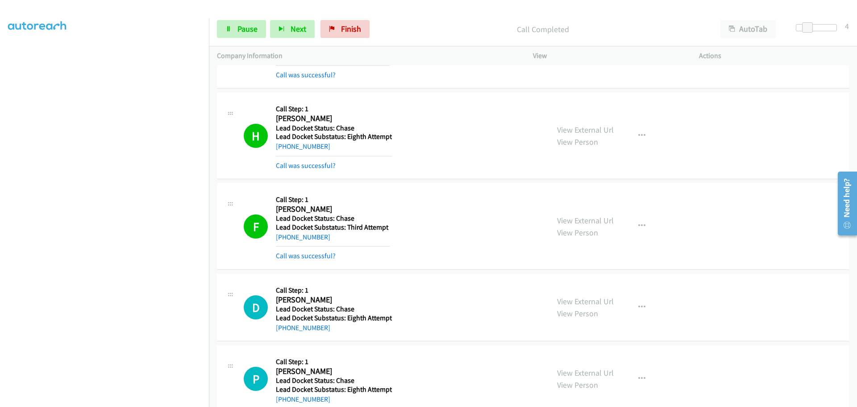
click at [331, 349] on div "P Callback Scheduled Call Step: 1 Patricia Rigdon America/Chicago Lead Docket S…" at bounding box center [533, 378] width 632 height 67
drag, startPoint x: 331, startPoint y: 332, endPoint x: 286, endPoint y: 331, distance: 45.1
click at [286, 331] on div "+1 770-710-5245" at bounding box center [334, 327] width 116 height 11
click at [286, 331] on link "+1 770-710-5245" at bounding box center [303, 327] width 54 height 8
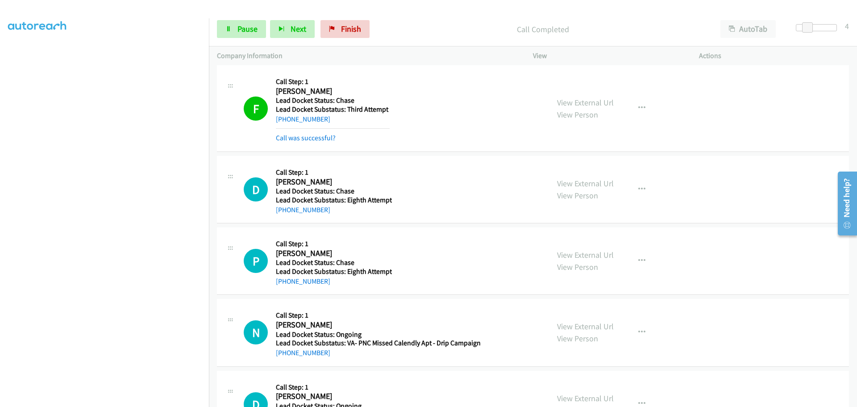
scroll to position [244, 0]
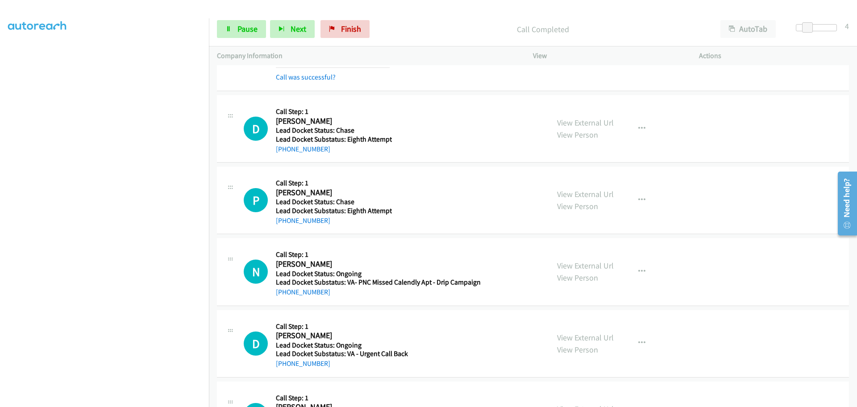
drag, startPoint x: 342, startPoint y: 181, endPoint x: 330, endPoint y: 152, distance: 31.3
click at [342, 180] on h5 "Call Step: 1" at bounding box center [334, 183] width 116 height 9
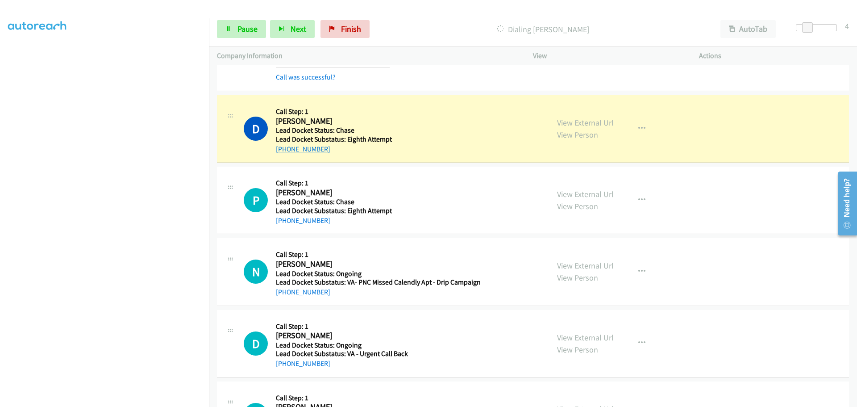
drag, startPoint x: 330, startPoint y: 152, endPoint x: 283, endPoint y: 150, distance: 47.4
click at [283, 150] on div "+1 770-710-5245" at bounding box center [334, 149] width 116 height 11
copy link "770-710-5245"
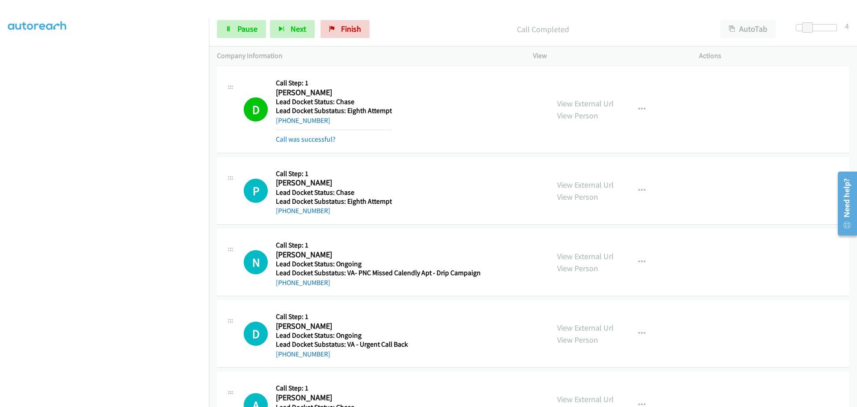
scroll to position [288, 0]
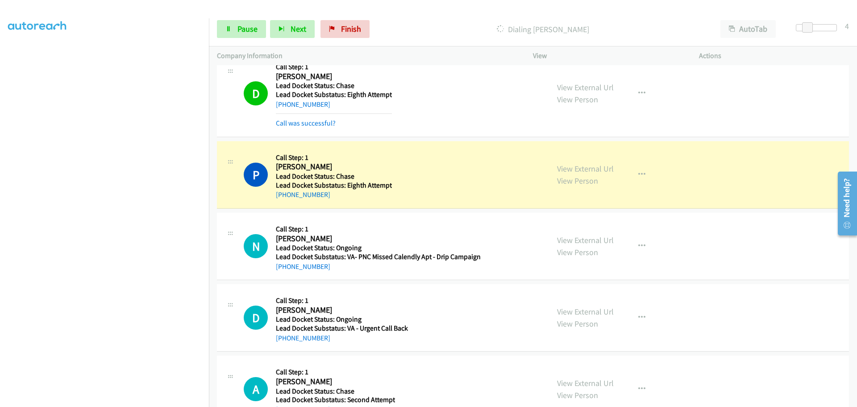
drag, startPoint x: 317, startPoint y: 200, endPoint x: 281, endPoint y: 203, distance: 35.8
click at [281, 203] on div "P Callback Scheduled Call Step: 1 Patricia Rigdon America/Chicago Lead Docket S…" at bounding box center [533, 174] width 632 height 67
copy link "850-974-5734"
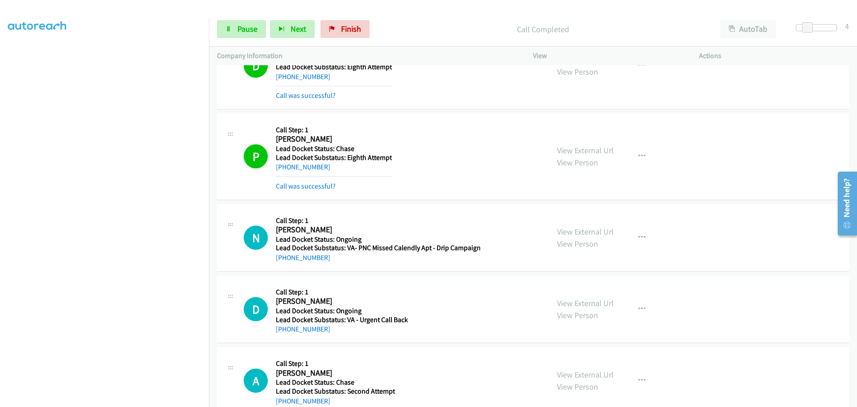
scroll to position [337, 0]
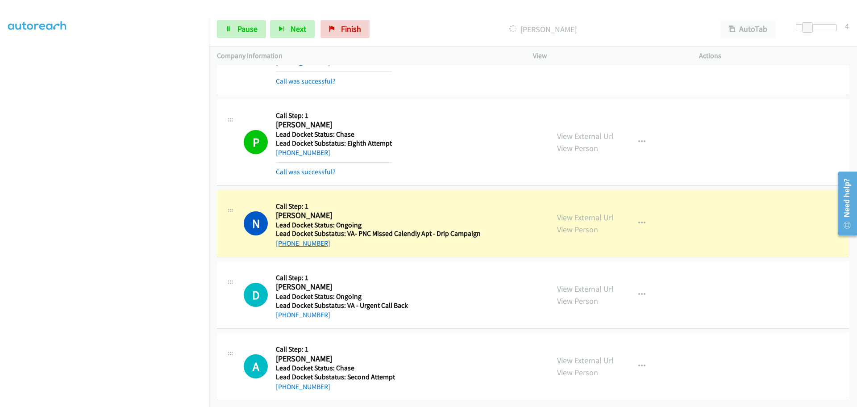
drag, startPoint x: 329, startPoint y: 238, endPoint x: 285, endPoint y: 240, distance: 43.8
click at [285, 240] on div "+1 310-228-0435" at bounding box center [378, 243] width 205 height 11
copy link "310-228-0435"
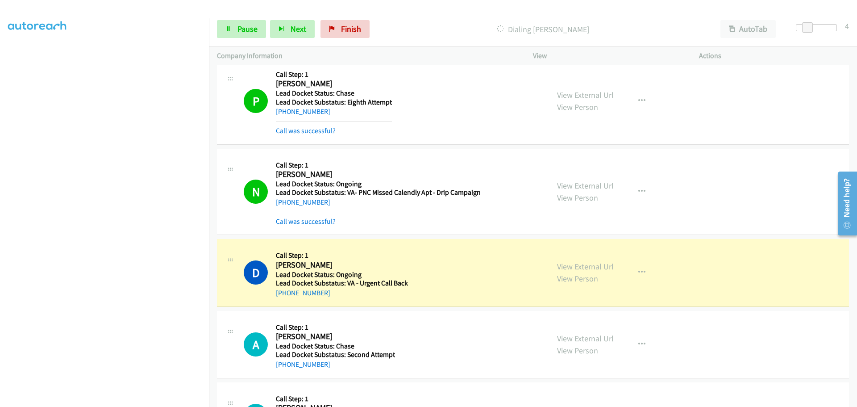
scroll to position [516, 0]
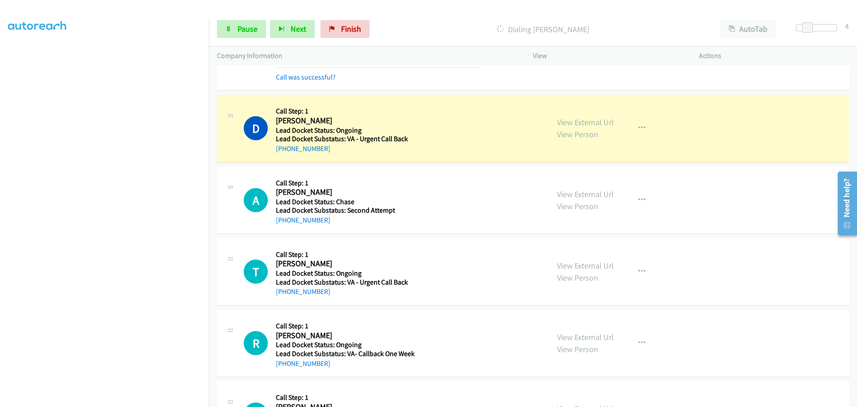
drag, startPoint x: 328, startPoint y: 152, endPoint x: 285, endPoint y: 153, distance: 42.9
click at [285, 153] on div "+1 213-848-9942" at bounding box center [342, 148] width 132 height 11
copy link "213-848-9942"
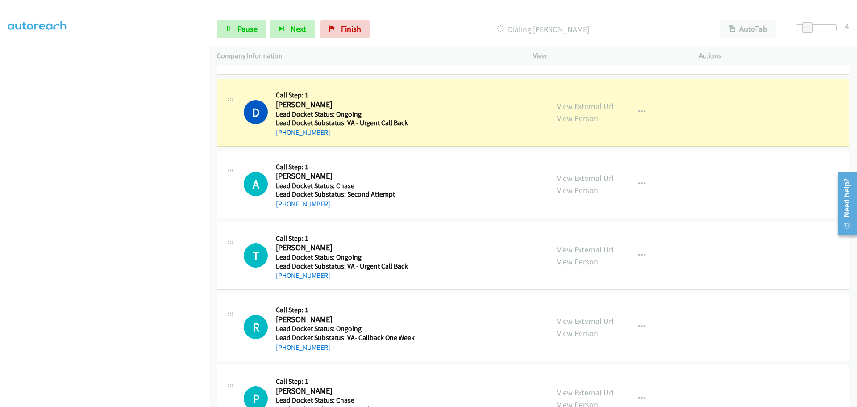
scroll to position [560, 0]
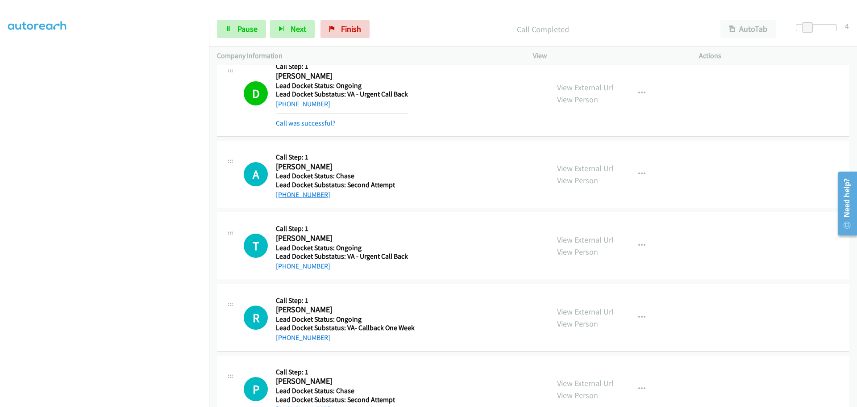
drag, startPoint x: 314, startPoint y: 177, endPoint x: 286, endPoint y: 194, distance: 33.1
click at [286, 194] on div "+1 253-740-1963" at bounding box center [335, 194] width 119 height 11
copy link "253-740-1963"
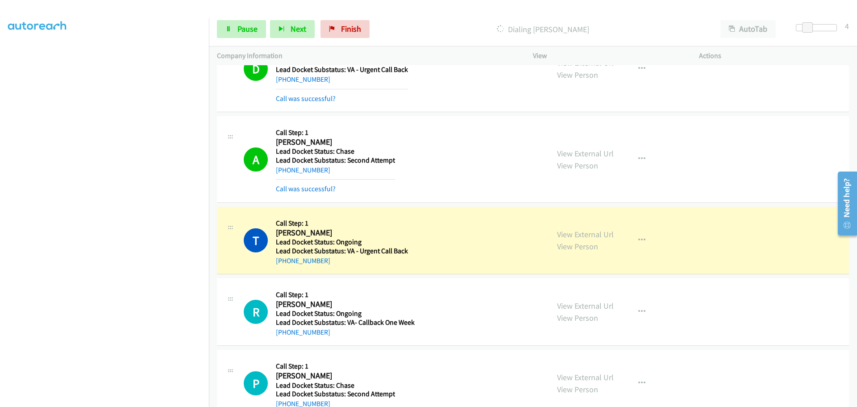
scroll to position [609, 0]
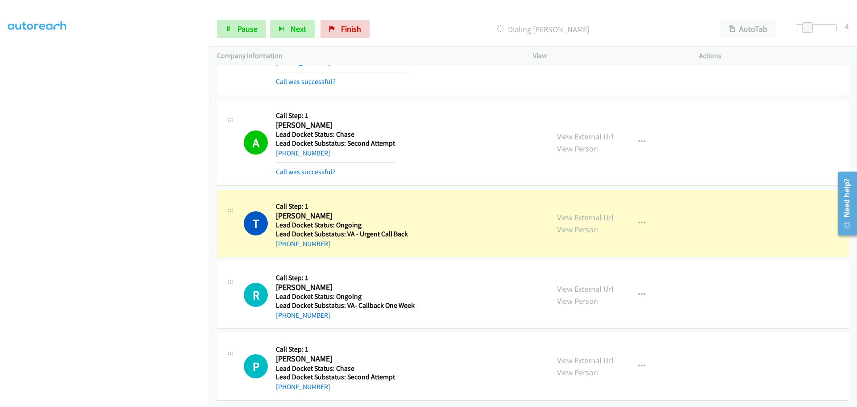
drag, startPoint x: 333, startPoint y: 241, endPoint x: 285, endPoint y: 242, distance: 47.8
click at [285, 242] on div "+1 626-409-9647" at bounding box center [342, 243] width 132 height 11
copy link "626-409-9647"
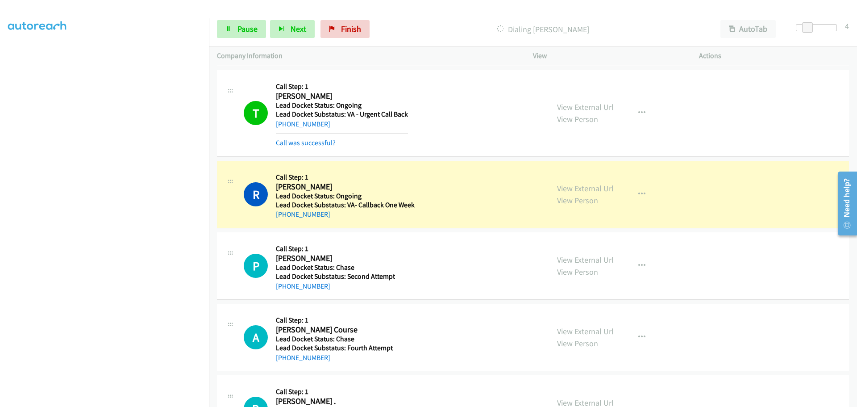
scroll to position [743, 0]
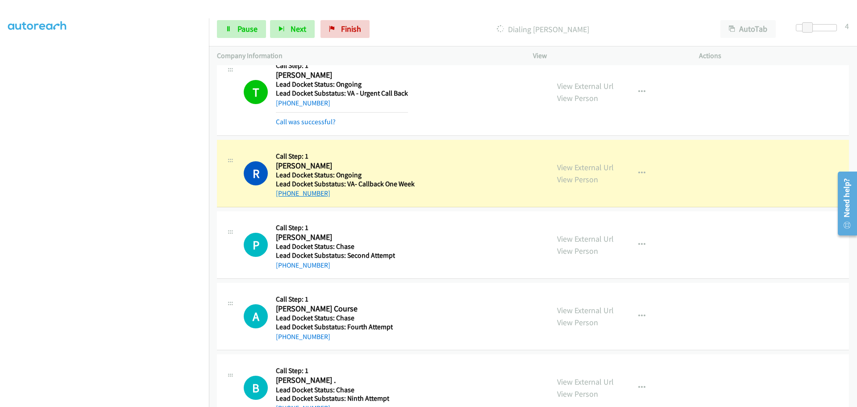
drag, startPoint x: 326, startPoint y: 194, endPoint x: 284, endPoint y: 196, distance: 41.1
click at [284, 196] on div "+1 714-422-7172" at bounding box center [345, 193] width 139 height 11
copy link "714-422-7172"
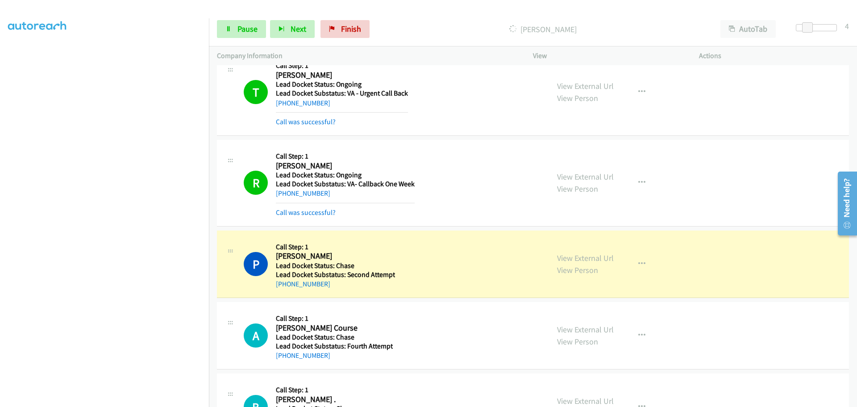
scroll to position [832, 0]
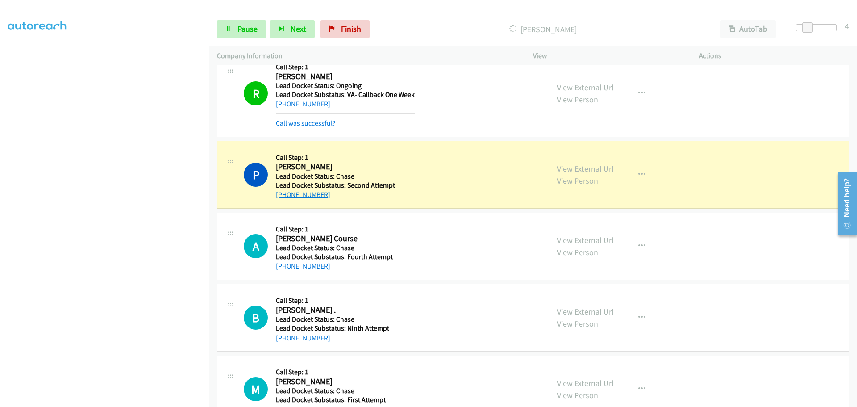
drag, startPoint x: 324, startPoint y: 198, endPoint x: 285, endPoint y: 196, distance: 39.4
click at [285, 196] on div "+1 503-442-9541" at bounding box center [335, 194] width 119 height 11
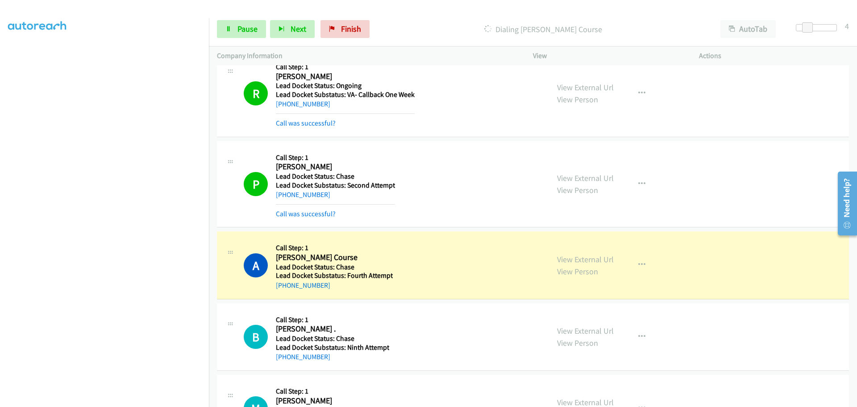
scroll to position [881, 0]
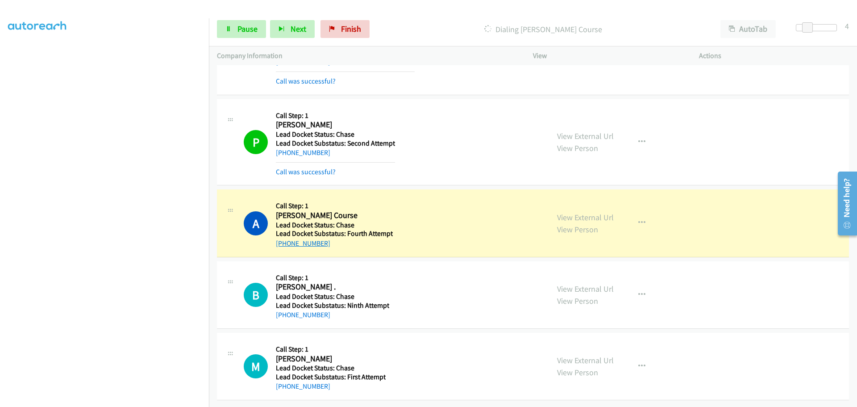
drag, startPoint x: 334, startPoint y: 237, endPoint x: 284, endPoint y: 240, distance: 50.1
click at [284, 240] on div "+1 253-255-2356" at bounding box center [334, 243] width 117 height 11
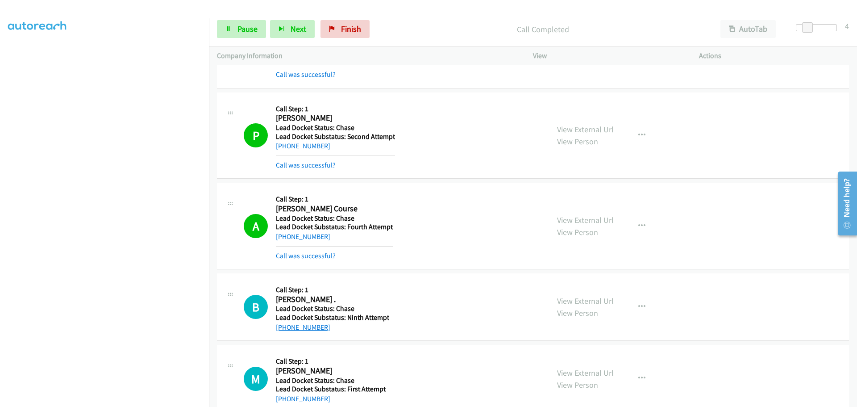
drag, startPoint x: 328, startPoint y: 313, endPoint x: 283, endPoint y: 327, distance: 47.4
click at [283, 327] on div "+1 951-907-4729" at bounding box center [332, 327] width 113 height 11
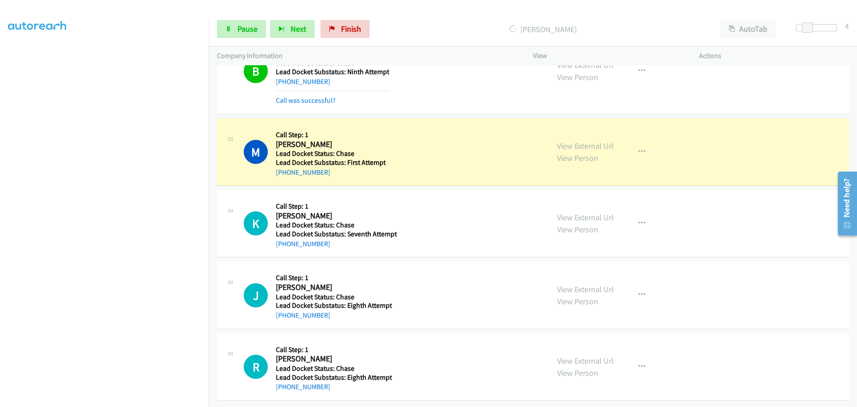
scroll to position [1133, 0]
drag, startPoint x: 330, startPoint y: 167, endPoint x: 284, endPoint y: 172, distance: 45.8
click at [284, 172] on div "M Callback Scheduled Call Step: 1 Marvin Gregory America/Los_Angeles Lead Docke…" at bounding box center [533, 151] width 632 height 67
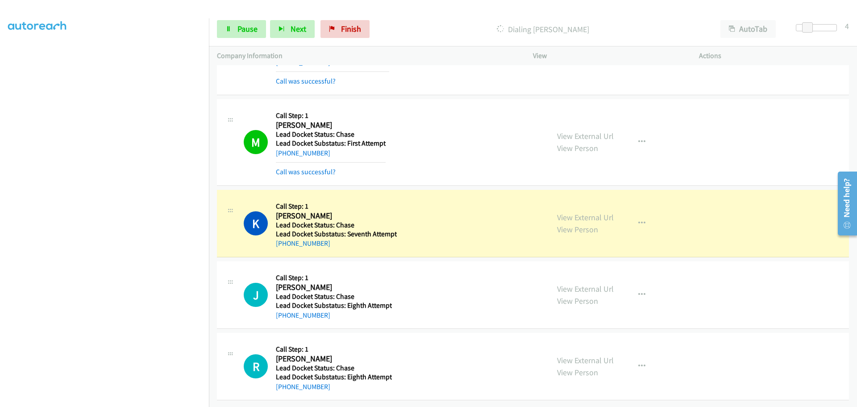
scroll to position [1152, 0]
drag, startPoint x: 325, startPoint y: 236, endPoint x: 284, endPoint y: 239, distance: 40.3
click at [284, 239] on div "+1 701-580-4348" at bounding box center [336, 243] width 121 height 11
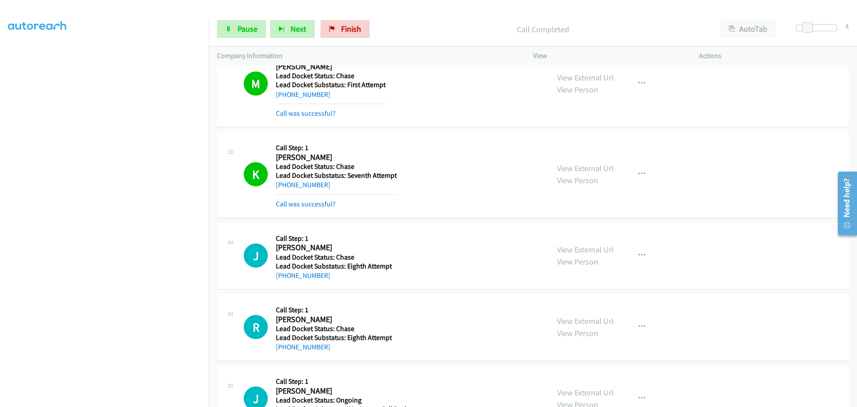
scroll to position [1286, 0]
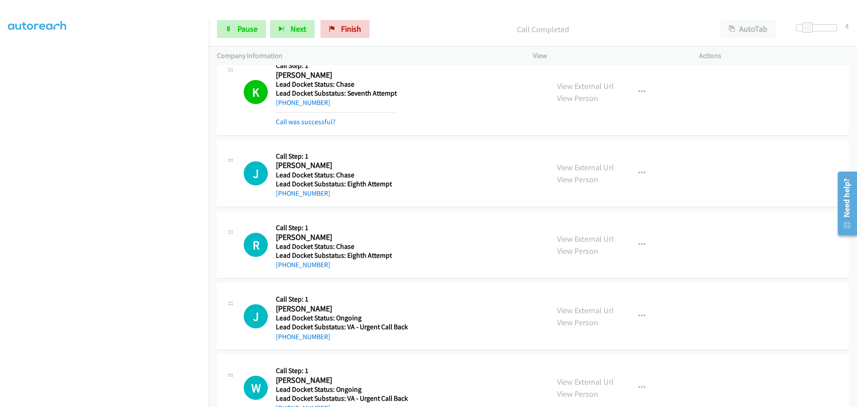
drag, startPoint x: 319, startPoint y: 195, endPoint x: 285, endPoint y: 200, distance: 34.7
click at [285, 200] on div "J Callback Scheduled Call Step: 1 James Miller America/Chicago Lead Docket Stat…" at bounding box center [533, 173] width 632 height 67
click at [341, 195] on div "[PHONE_NUMBER]" at bounding box center [334, 193] width 116 height 11
drag, startPoint x: 325, startPoint y: 193, endPoint x: 286, endPoint y: 196, distance: 39.4
click at [286, 196] on div "[PHONE_NUMBER]" at bounding box center [334, 193] width 116 height 11
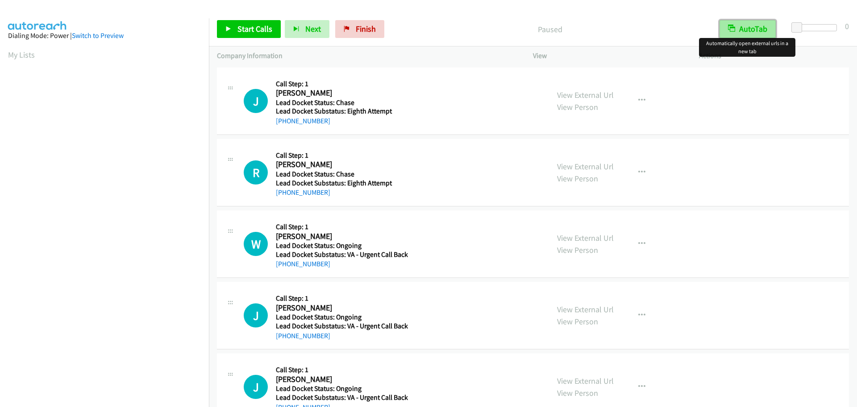
click at [731, 32] on icon "button" at bounding box center [731, 28] width 7 height 7
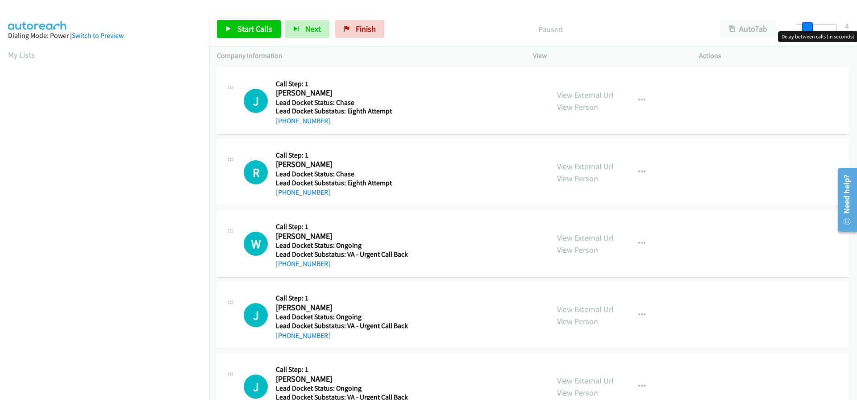
drag, startPoint x: 800, startPoint y: 26, endPoint x: 807, endPoint y: 29, distance: 7.6
click at [807, 29] on span at bounding box center [807, 27] width 11 height 11
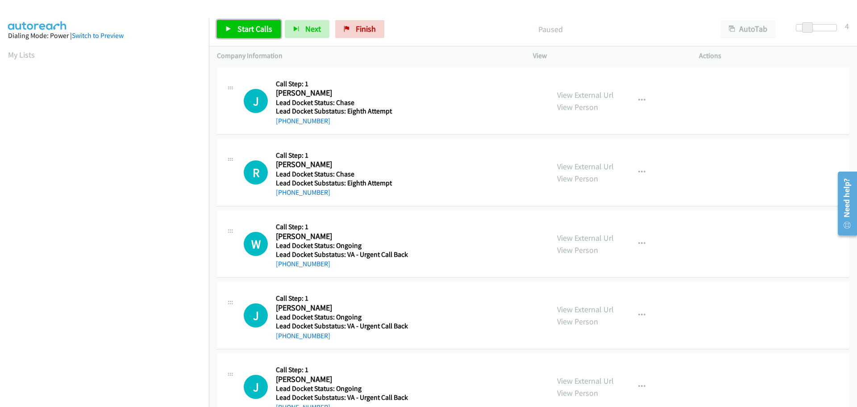
click at [263, 29] on span "Start Calls" at bounding box center [255, 29] width 35 height 10
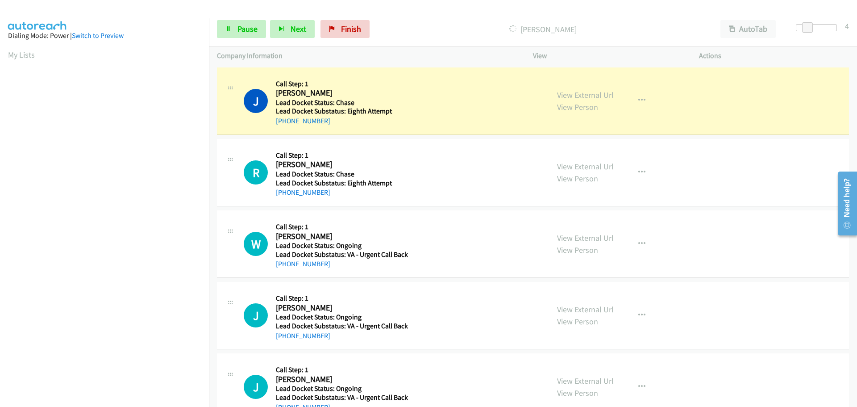
drag, startPoint x: 332, startPoint y: 118, endPoint x: 284, endPoint y: 124, distance: 49.1
click at [283, 124] on div "[PHONE_NUMBER]" at bounding box center [341, 121] width 130 height 11
copy link "[PHONE_NUMBER]"
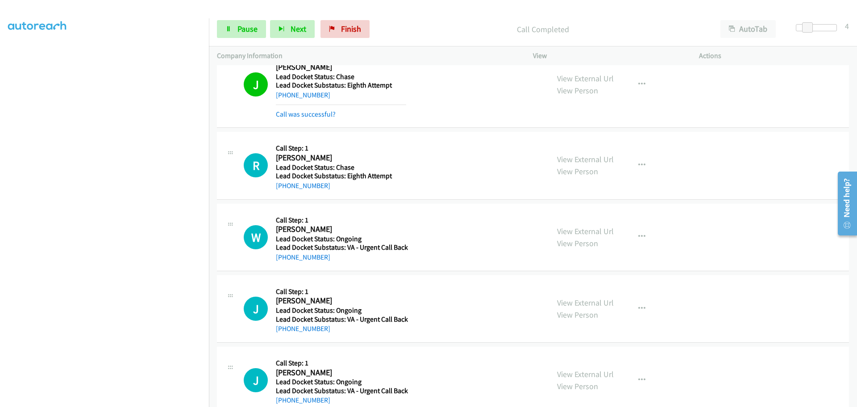
scroll to position [46, 0]
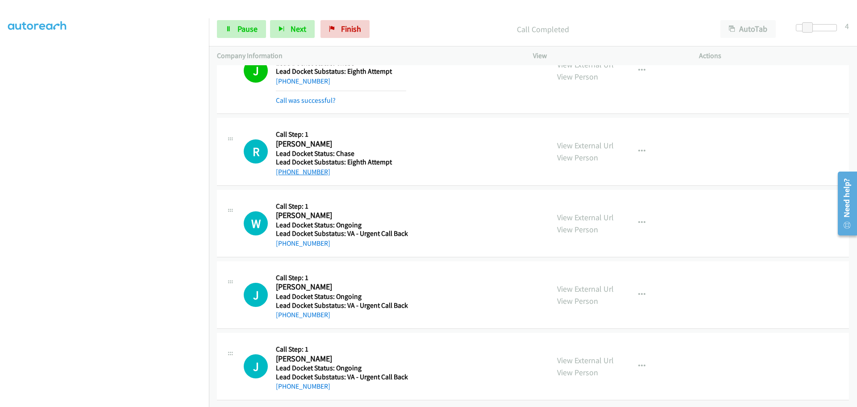
drag, startPoint x: 326, startPoint y: 167, endPoint x: 283, endPoint y: 165, distance: 43.3
click at [283, 167] on div "[PHONE_NUMBER]" at bounding box center [341, 172] width 130 height 11
copy link "[PHONE_NUMBER]"
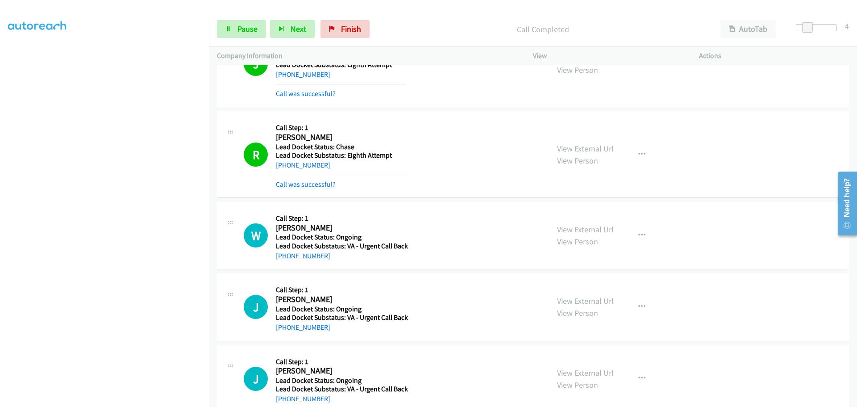
drag, startPoint x: 329, startPoint y: 259, endPoint x: 285, endPoint y: 259, distance: 43.8
click at [285, 259] on div "[PHONE_NUMBER]" at bounding box center [342, 256] width 132 height 11
copy link "[PHONE_NUMBER]"
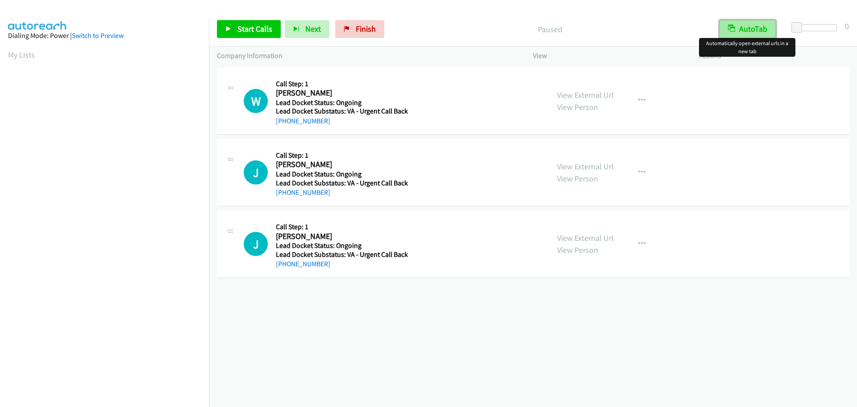
click at [758, 30] on button "AutoTab" at bounding box center [748, 29] width 56 height 18
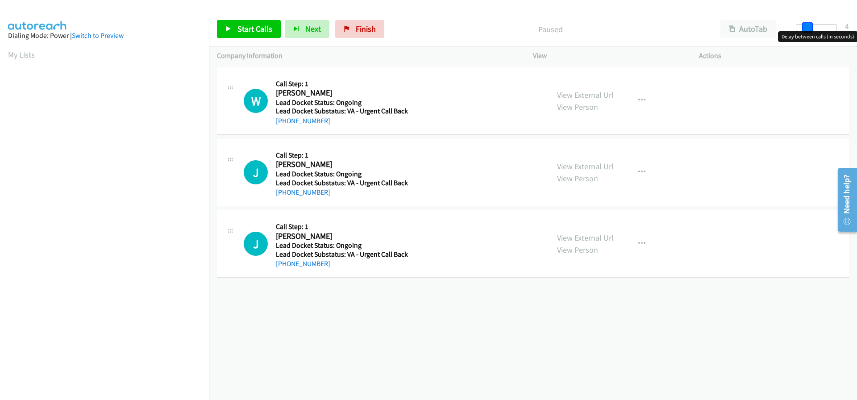
drag, startPoint x: 798, startPoint y: 27, endPoint x: 809, endPoint y: 32, distance: 12.2
click at [809, 32] on body "Start Calls Pause Next Finish Paused AutoTab AutoTab 4 Company Information Info…" at bounding box center [428, 21] width 857 height 42
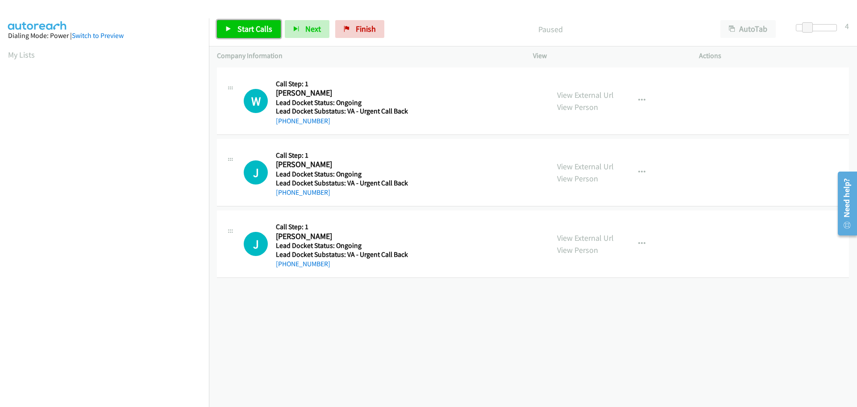
click at [259, 31] on span "Start Calls" at bounding box center [255, 29] width 35 height 10
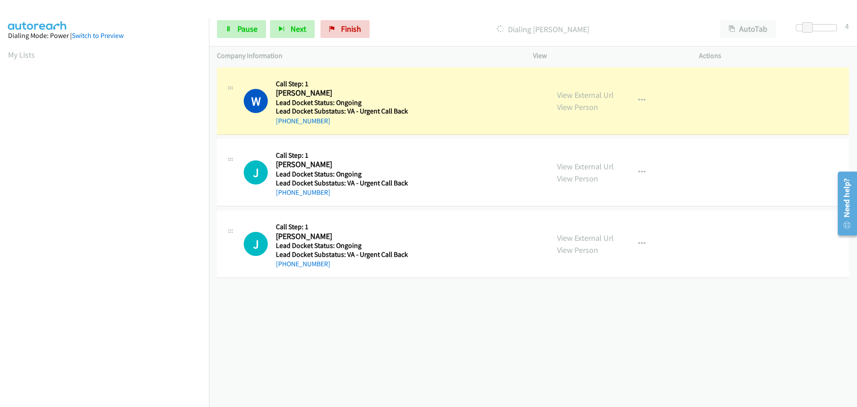
drag, startPoint x: 330, startPoint y: 123, endPoint x: 284, endPoint y: 126, distance: 45.6
click at [284, 126] on div "[PHONE_NUMBER]" at bounding box center [342, 121] width 132 height 11
copy link "[PHONE_NUMBER]"
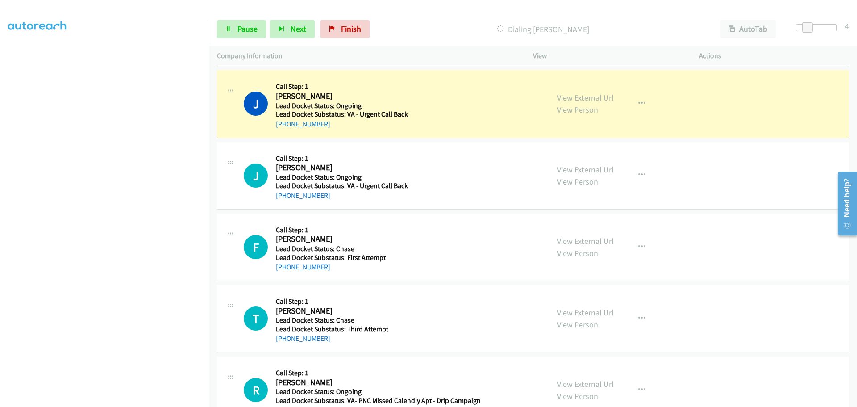
scroll to position [89, 0]
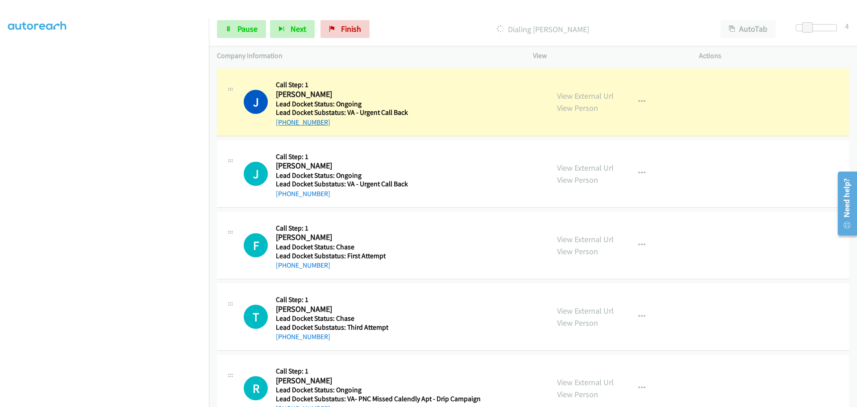
drag, startPoint x: 329, startPoint y: 125, endPoint x: 284, endPoint y: 123, distance: 44.7
click at [284, 123] on div "[PHONE_NUMBER]" at bounding box center [342, 122] width 132 height 11
copy link "[PHONE_NUMBER]"
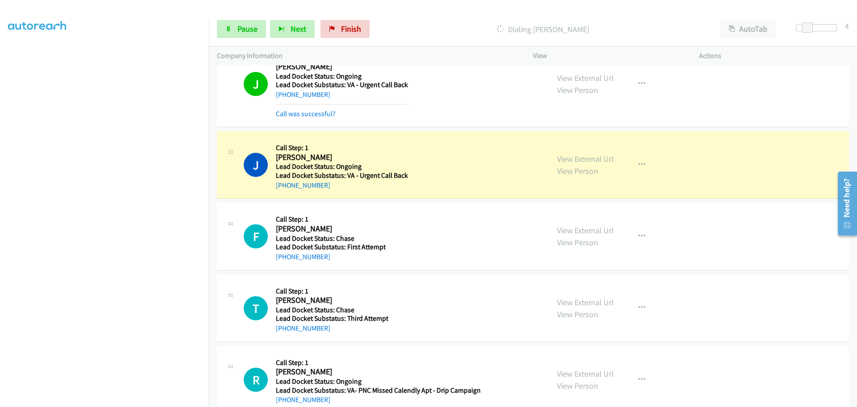
scroll to position [209, 0]
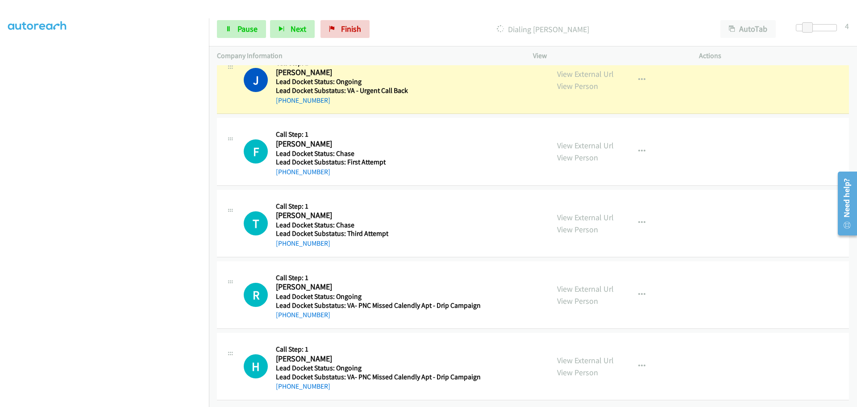
drag, startPoint x: 327, startPoint y: 93, endPoint x: 283, endPoint y: 101, distance: 45.0
click at [283, 101] on div "J Callback Scheduled Call Step: 1 [PERSON_NAME] America/[GEOGRAPHIC_DATA] Lead …" at bounding box center [533, 79] width 632 height 67
copy link "[PHONE_NUMBER]"
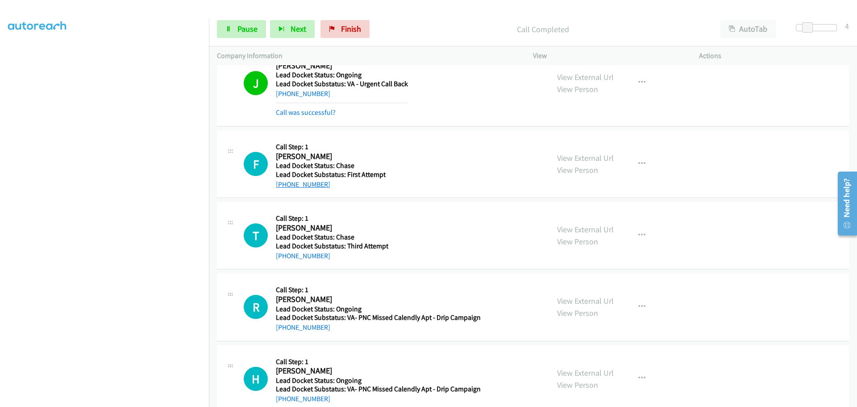
drag, startPoint x: 324, startPoint y: 167, endPoint x: 284, endPoint y: 183, distance: 42.7
click at [284, 183] on div "[PHONE_NUMBER]" at bounding box center [331, 184] width 110 height 11
copy link "[PHONE_NUMBER]"
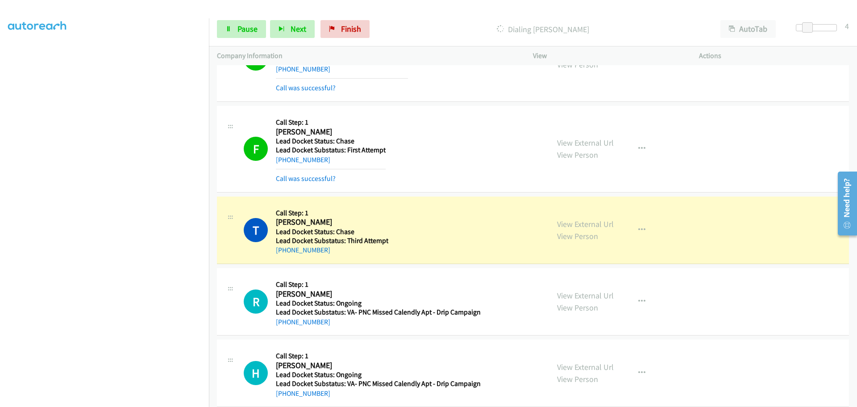
scroll to position [246, 0]
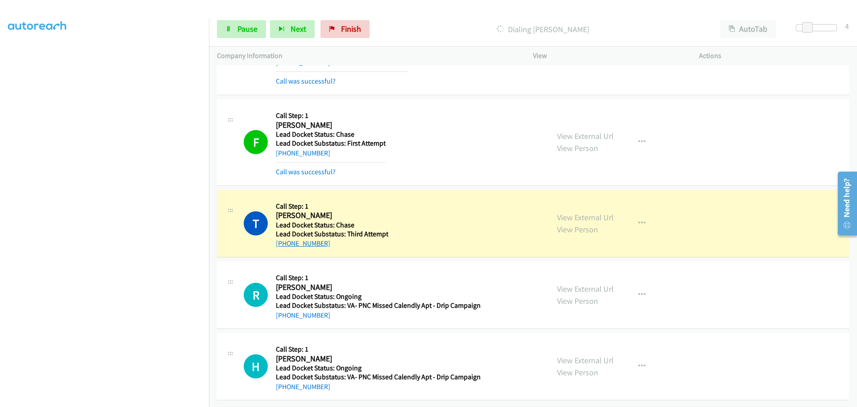
drag, startPoint x: 334, startPoint y: 238, endPoint x: 284, endPoint y: 240, distance: 49.6
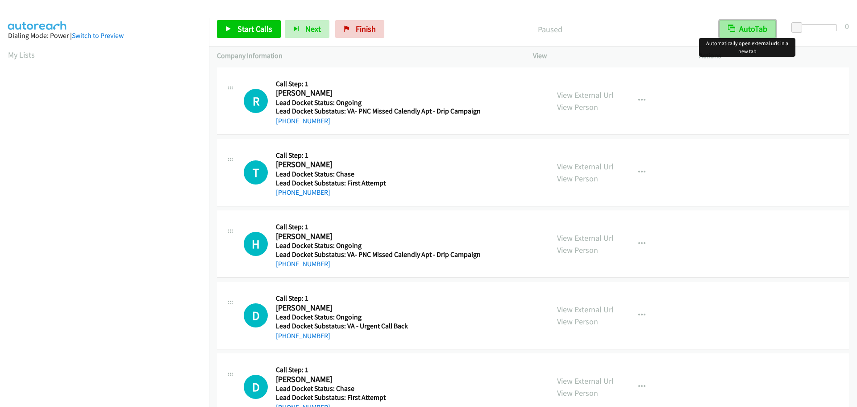
click at [752, 31] on button "AutoTab" at bounding box center [748, 29] width 56 height 18
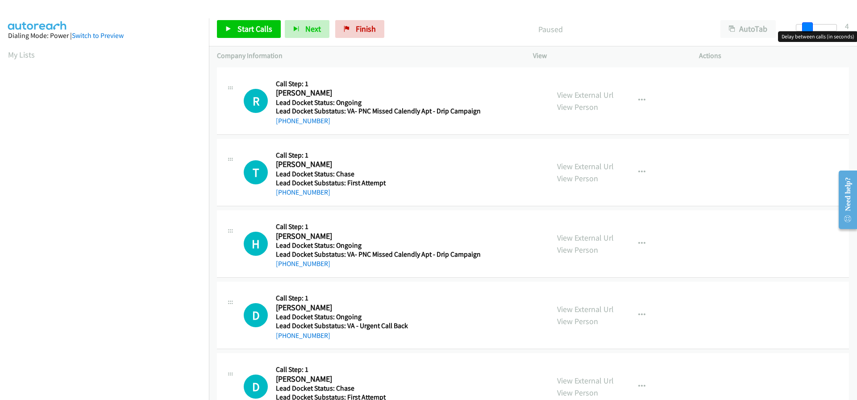
drag, startPoint x: 798, startPoint y: 25, endPoint x: 808, endPoint y: 27, distance: 10.4
click at [808, 27] on span at bounding box center [807, 27] width 11 height 11
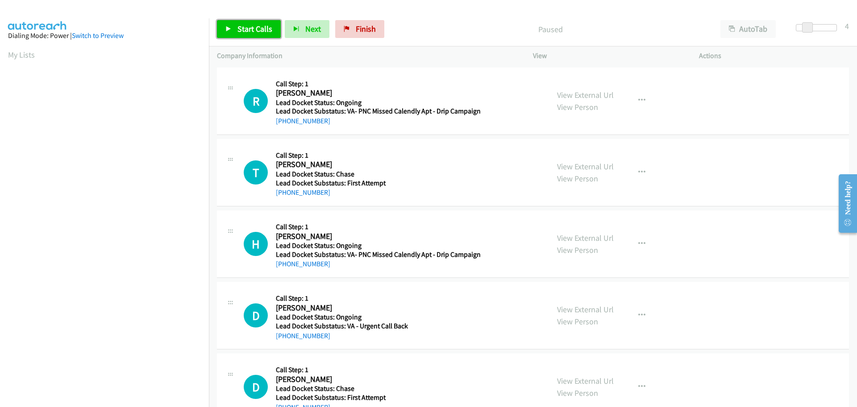
click at [251, 25] on span "Start Calls" at bounding box center [255, 29] width 35 height 10
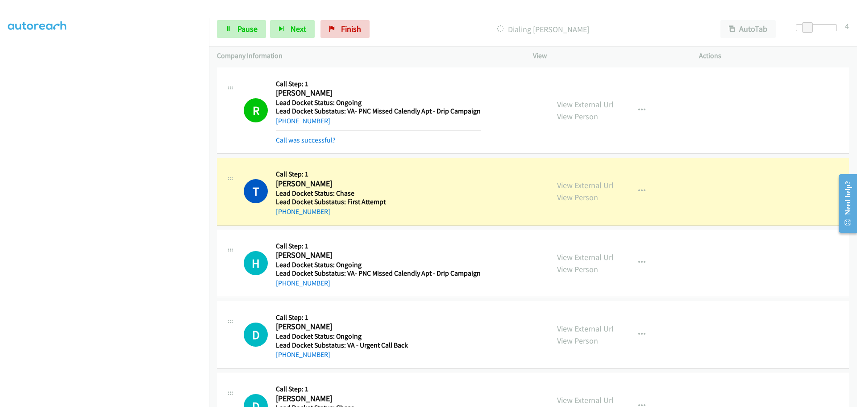
scroll to position [45, 0]
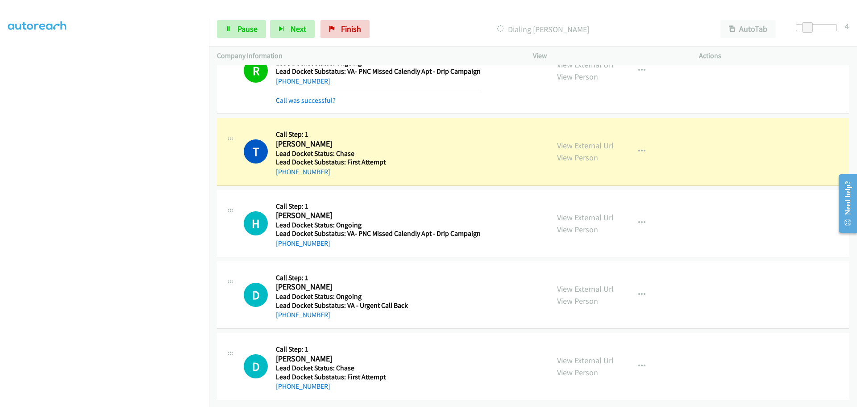
drag, startPoint x: 330, startPoint y: 175, endPoint x: 285, endPoint y: 174, distance: 45.6
click at [285, 174] on div "T Callback Scheduled Call Step: 1 [PERSON_NAME] America/[GEOGRAPHIC_DATA] Lead …" at bounding box center [533, 151] width 632 height 67
copy link "[PHONE_NUMBER]"
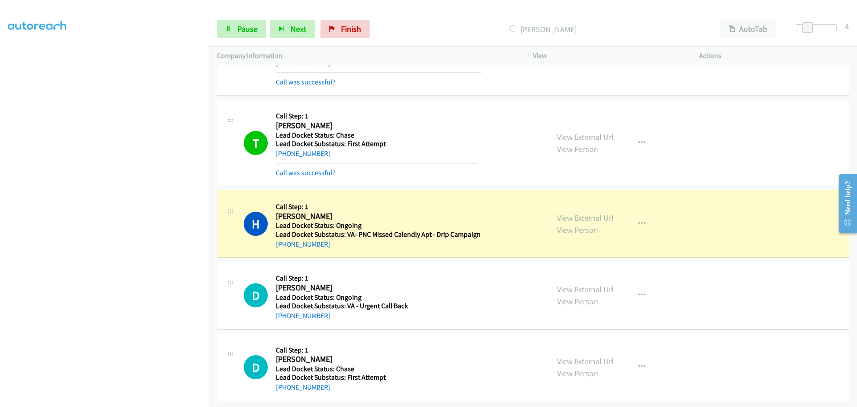
scroll to position [65, 0]
drag, startPoint x: 314, startPoint y: 235, endPoint x: 284, endPoint y: 237, distance: 30.4
click at [284, 238] on div "[PHONE_NUMBER]" at bounding box center [378, 243] width 205 height 11
copy link "[PHONE_NUMBER]"
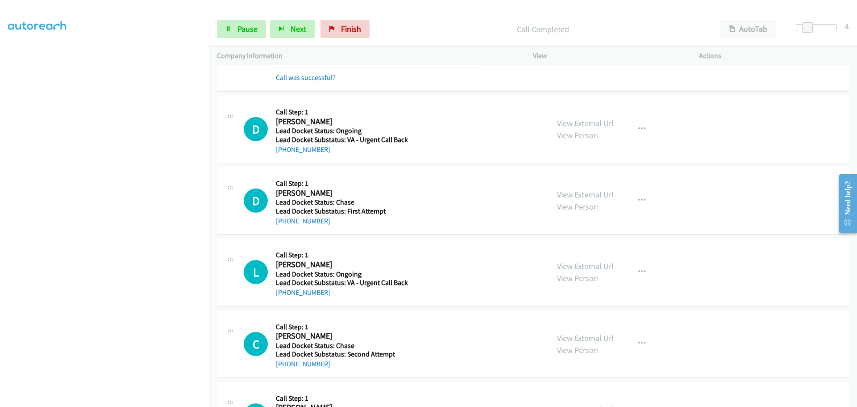
scroll to position [244, 0]
drag, startPoint x: 316, startPoint y: 153, endPoint x: 285, endPoint y: 153, distance: 30.4
click at [285, 153] on div "D Callback Scheduled Call Step: 1 [PERSON_NAME] America/[GEOGRAPHIC_DATA] Lead …" at bounding box center [533, 128] width 632 height 67
copy link "[PHONE_NUMBER]"
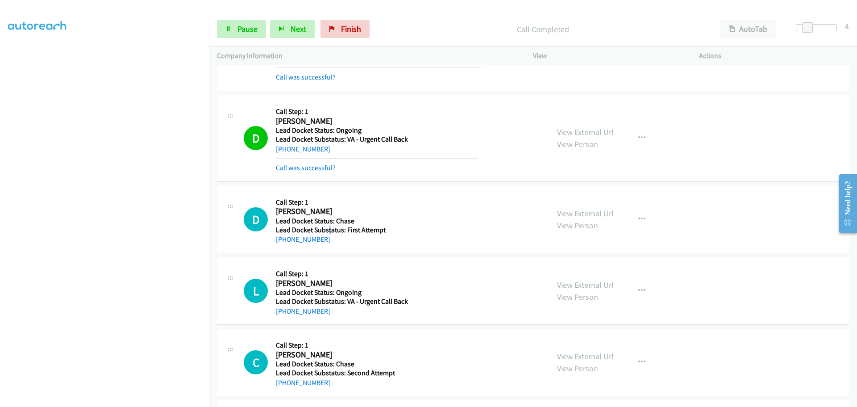
click at [327, 226] on h5 "Lead Docket Substatus: First Attempt" at bounding box center [377, 230] width 202 height 9
click at [333, 241] on div "[PHONE_NUMBER]" at bounding box center [377, 239] width 202 height 11
drag, startPoint x: 327, startPoint y: 242, endPoint x: 285, endPoint y: 241, distance: 42.0
click at [285, 241] on div "[PHONE_NUMBER]" at bounding box center [377, 239] width 202 height 11
copy link "[PHONE_NUMBER]"
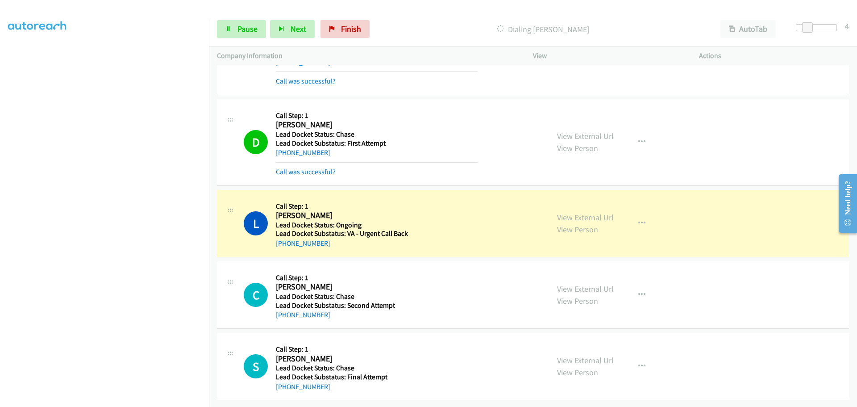
scroll to position [337, 0]
drag, startPoint x: 330, startPoint y: 234, endPoint x: 284, endPoint y: 235, distance: 46.9
click at [284, 238] on div "[PHONE_NUMBER]" at bounding box center [342, 243] width 132 height 11
copy link "[PHONE_NUMBER]"
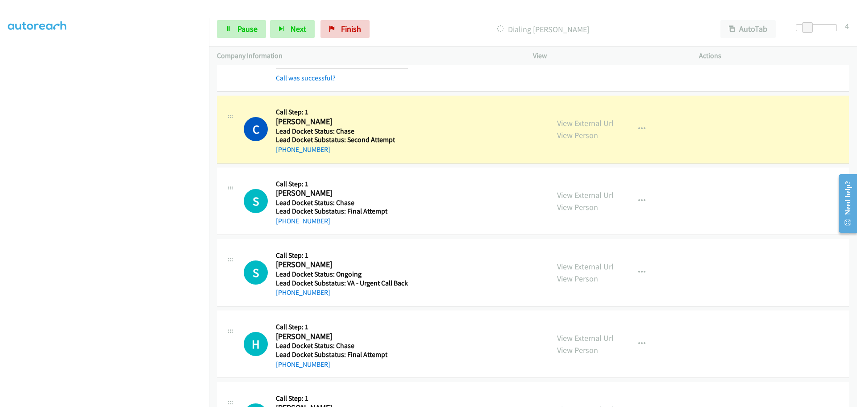
scroll to position [516, 0]
drag, startPoint x: 333, startPoint y: 154, endPoint x: 283, endPoint y: 154, distance: 49.6
click at [283, 153] on div "C Callback Scheduled Call Step: 1 Charles Boler America/New_York Lead Docket St…" at bounding box center [533, 128] width 632 height 67
copy link "919-448-6353"
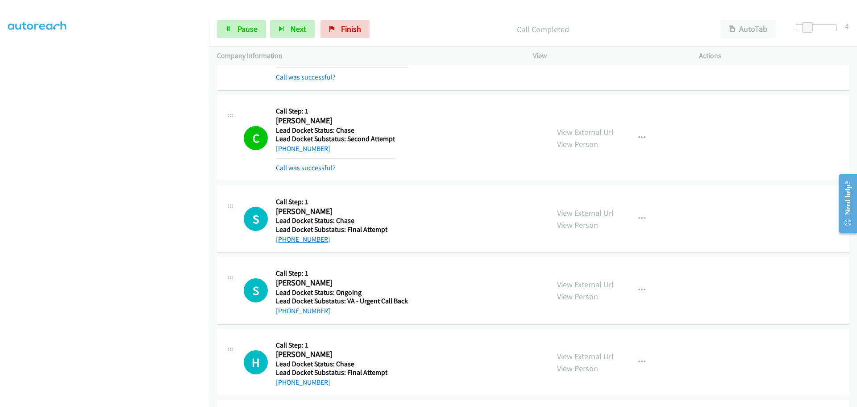
drag, startPoint x: 329, startPoint y: 221, endPoint x: 282, endPoint y: 236, distance: 49.1
click at [282, 236] on div "+1 816-200-9610" at bounding box center [332, 239] width 112 height 11
copy link "816-200-9610"
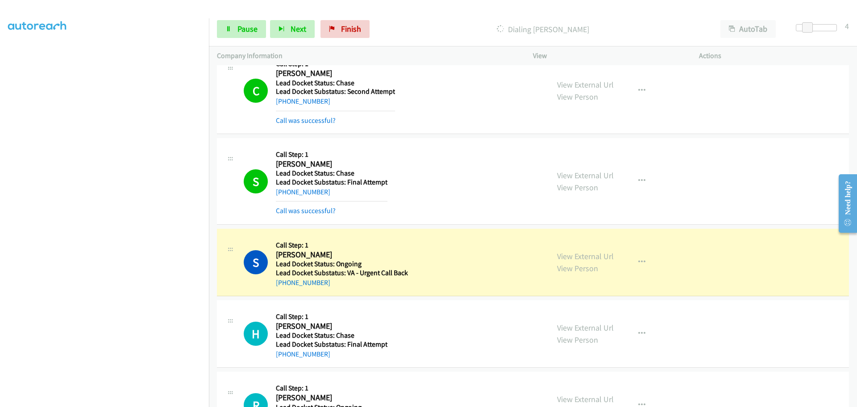
scroll to position [609, 0]
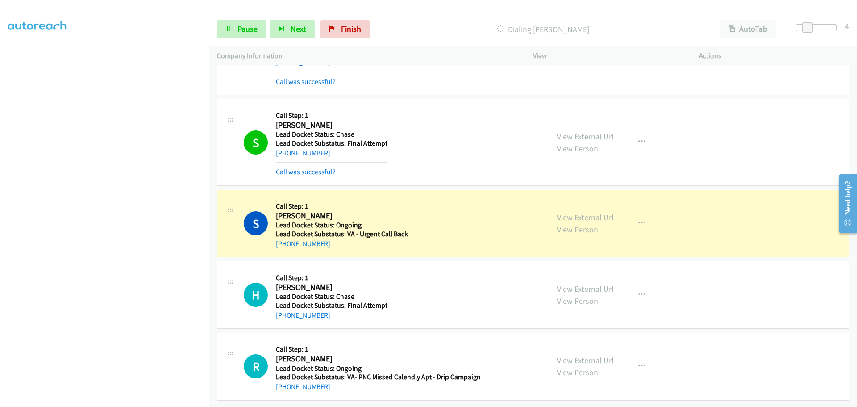
drag, startPoint x: 333, startPoint y: 240, endPoint x: 284, endPoint y: 238, distance: 48.3
click at [284, 238] on div "+1 513-604-9290" at bounding box center [342, 243] width 132 height 11
copy link "513-604-9290"
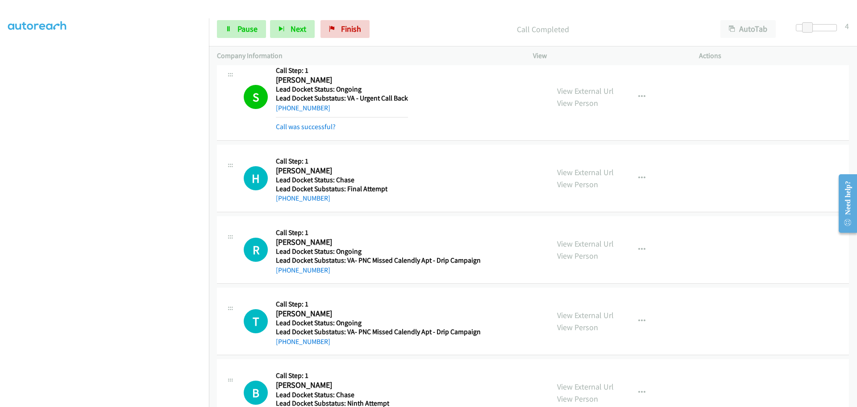
scroll to position [743, 0]
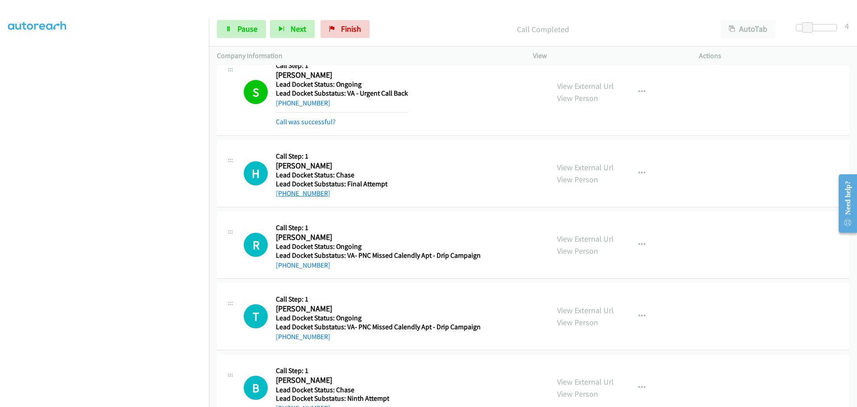
drag, startPoint x: 327, startPoint y: 196, endPoint x: 285, endPoint y: 197, distance: 42.4
click at [285, 197] on div "+1 419-551-5792" at bounding box center [332, 193] width 112 height 11
copy link "419-551-5792"
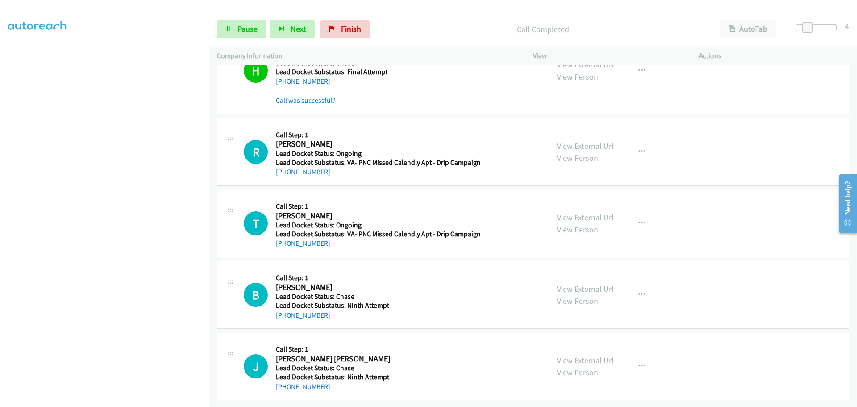
scroll to position [861, 0]
drag, startPoint x: 334, startPoint y: 169, endPoint x: 284, endPoint y: 169, distance: 49.1
click at [284, 169] on div "+1 256-663-7241" at bounding box center [378, 172] width 205 height 11
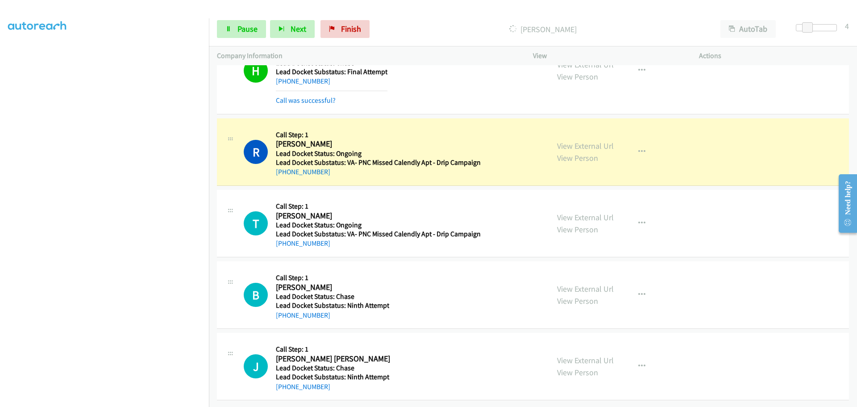
copy link "256-663-7241"
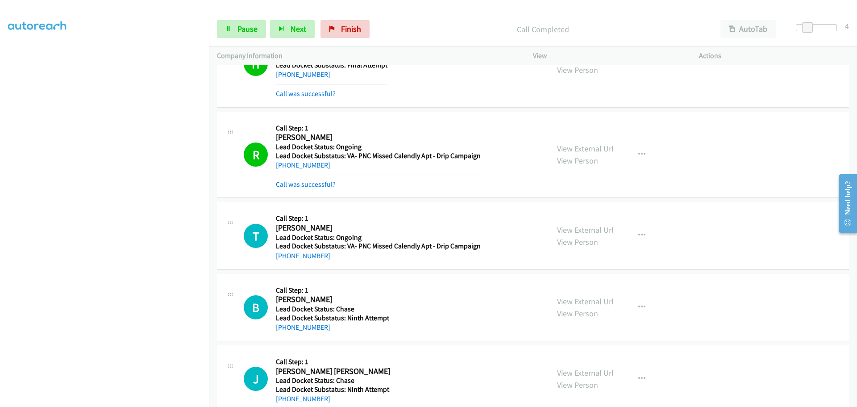
drag, startPoint x: 330, startPoint y: 259, endPoint x: 283, endPoint y: 261, distance: 46.9
click at [283, 261] on div "T Callback Scheduled Call Step: 1 Tamara Carter America/New_York Lead Docket St…" at bounding box center [533, 235] width 632 height 67
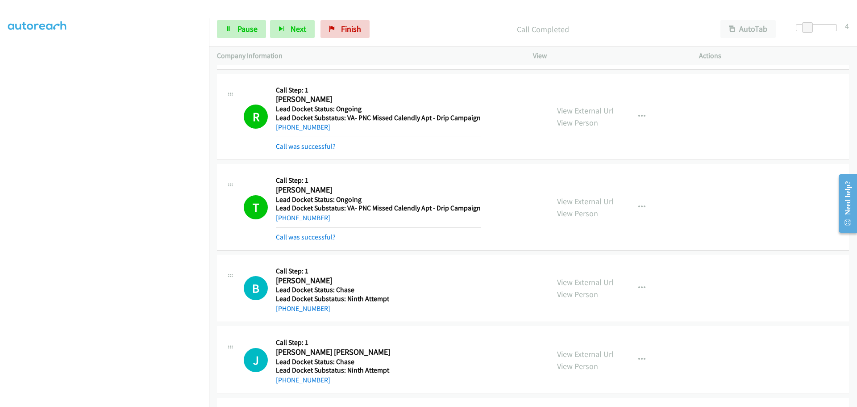
scroll to position [1033, 0]
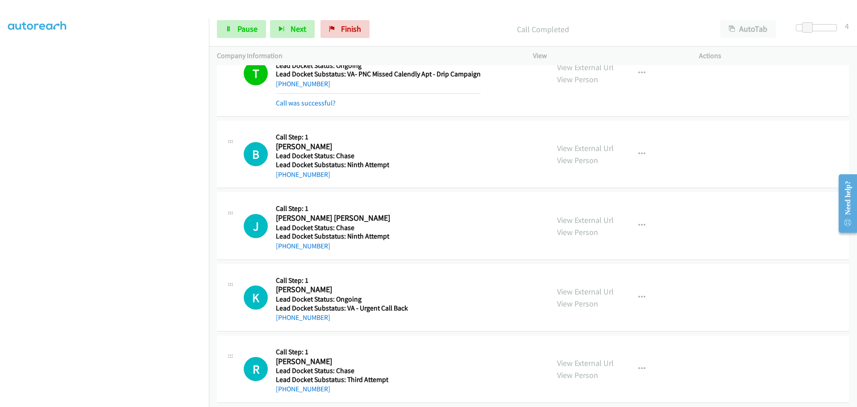
drag, startPoint x: 322, startPoint y: 178, endPoint x: 283, endPoint y: 181, distance: 39.4
click at [283, 181] on div "B Callback Scheduled Call Step: 1 Bobby Lilley America/Denver Lead Docket Statu…" at bounding box center [533, 154] width 632 height 67
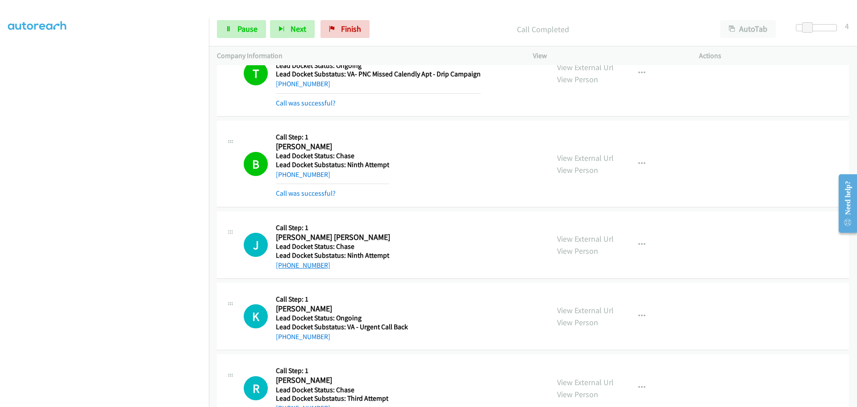
drag, startPoint x: 327, startPoint y: 250, endPoint x: 282, endPoint y: 264, distance: 47.7
click at [282, 264] on div "+1 619-453-1579" at bounding box center [333, 265] width 114 height 11
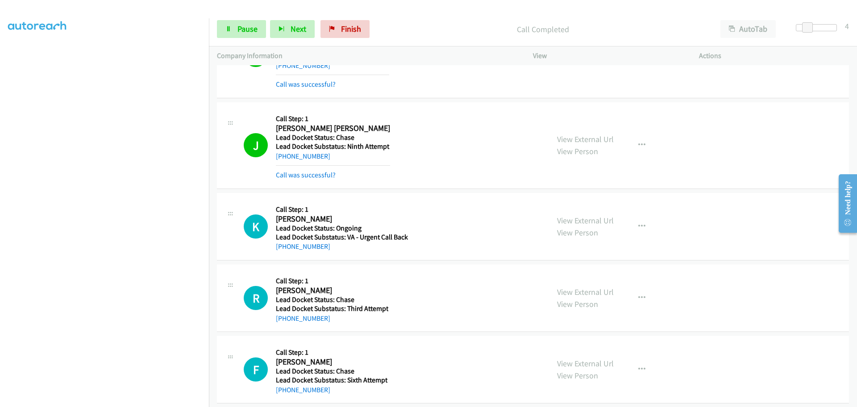
scroll to position [1152, 0]
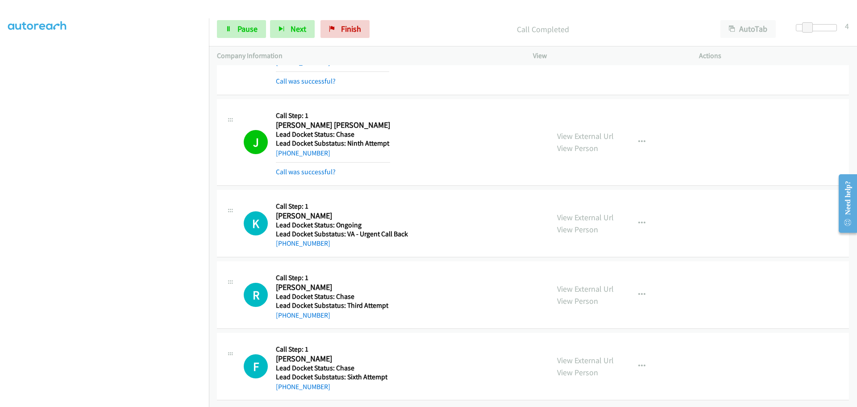
drag, startPoint x: 330, startPoint y: 235, endPoint x: 284, endPoint y: 242, distance: 46.0
click at [284, 242] on div "+1 512-934-4943" at bounding box center [342, 243] width 132 height 11
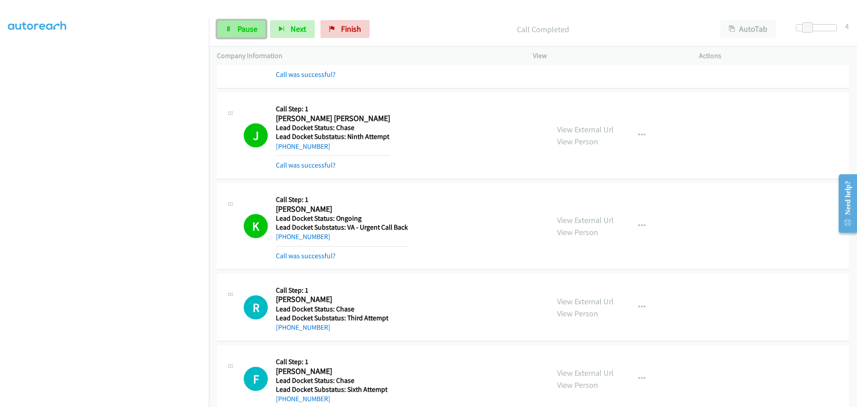
click at [252, 31] on span "Pause" at bounding box center [248, 29] width 20 height 10
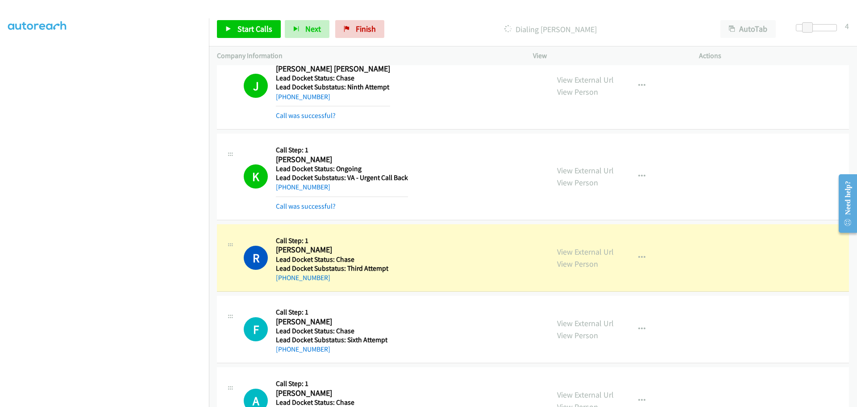
scroll to position [1286, 0]
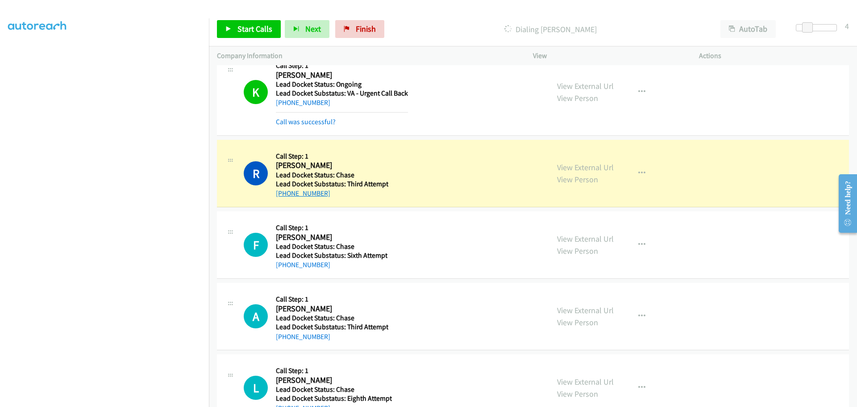
drag, startPoint x: 330, startPoint y: 195, endPoint x: 285, endPoint y: 196, distance: 45.1
click at [285, 196] on div "+1 603-481-1922" at bounding box center [332, 193] width 113 height 11
